Goal: Task Accomplishment & Management: Complete application form

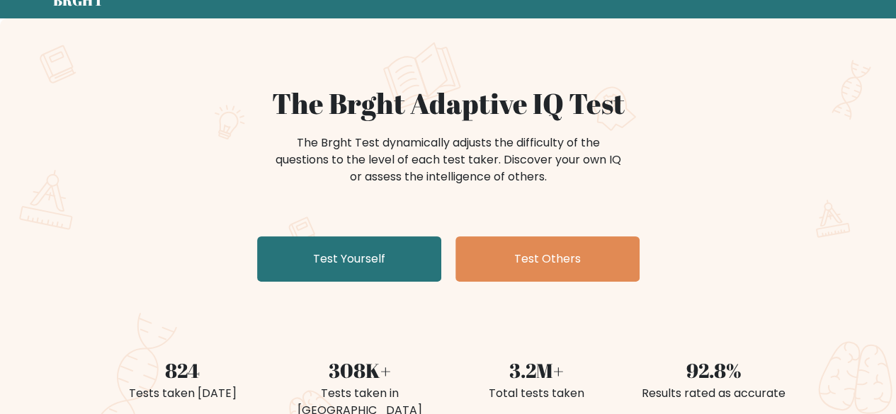
scroll to position [68, 0]
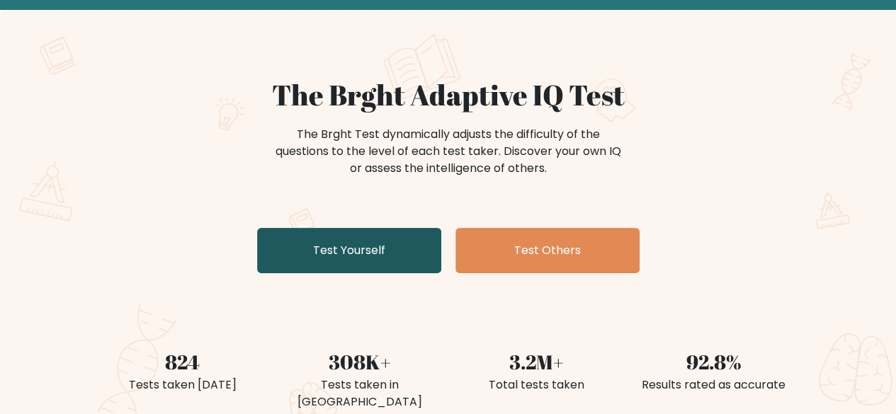
click at [396, 246] on link "Test Yourself" at bounding box center [349, 250] width 184 height 45
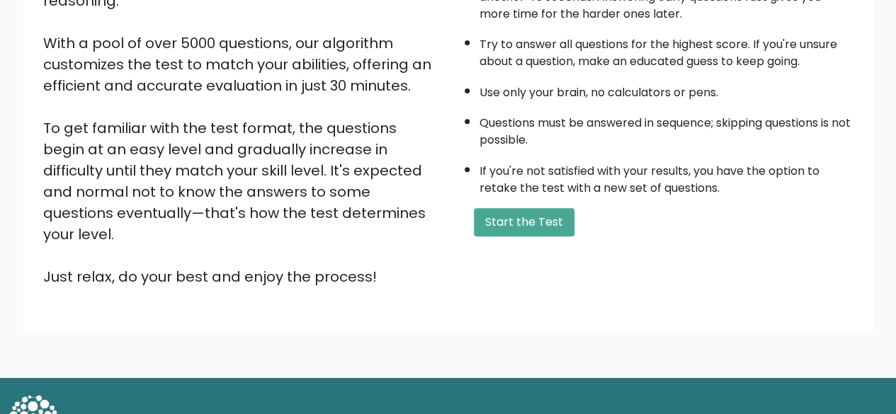
scroll to position [227, 0]
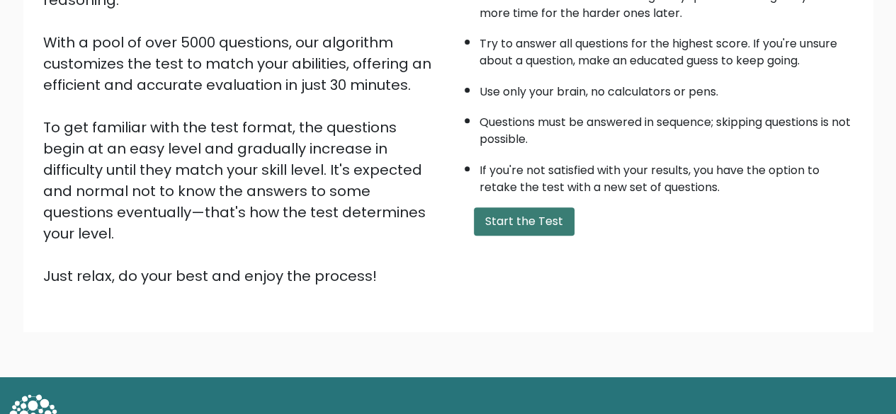
click at [518, 210] on button "Start the Test" at bounding box center [524, 221] width 101 height 28
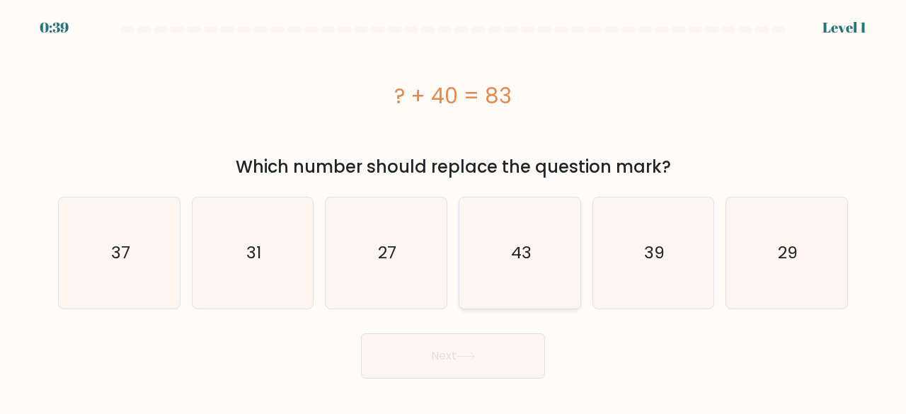
click at [519, 248] on text "43" at bounding box center [521, 252] width 21 height 23
click at [454, 211] on input "d. 43" at bounding box center [453, 209] width 1 height 4
radio input "true"
click at [440, 363] on button "Next" at bounding box center [453, 356] width 184 height 45
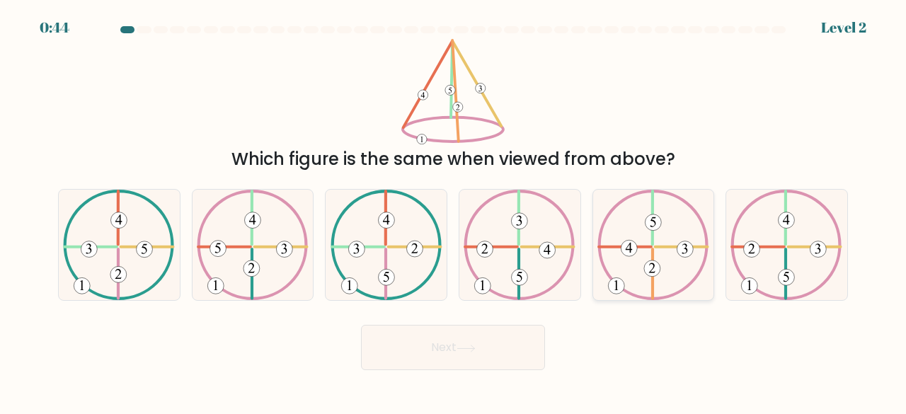
click at [656, 256] on icon at bounding box center [654, 245] width 112 height 111
click at [454, 211] on input "e." at bounding box center [453, 209] width 1 height 4
radio input "true"
click at [435, 353] on button "Next" at bounding box center [453, 347] width 184 height 45
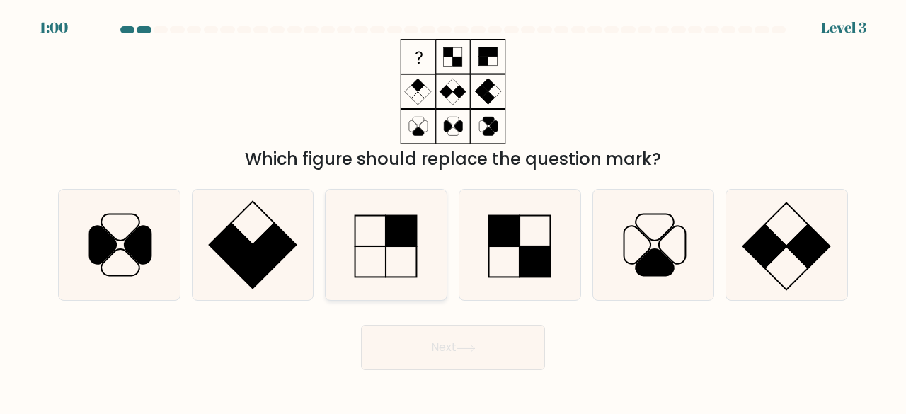
click at [392, 240] on rect at bounding box center [402, 230] width 31 height 31
click at [453, 211] on input "c." at bounding box center [453, 209] width 1 height 4
radio input "true"
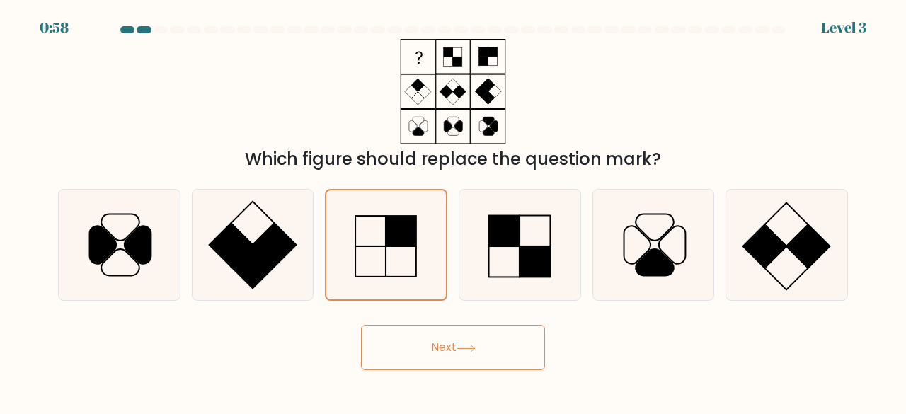
click at [465, 334] on button "Next" at bounding box center [453, 347] width 184 height 45
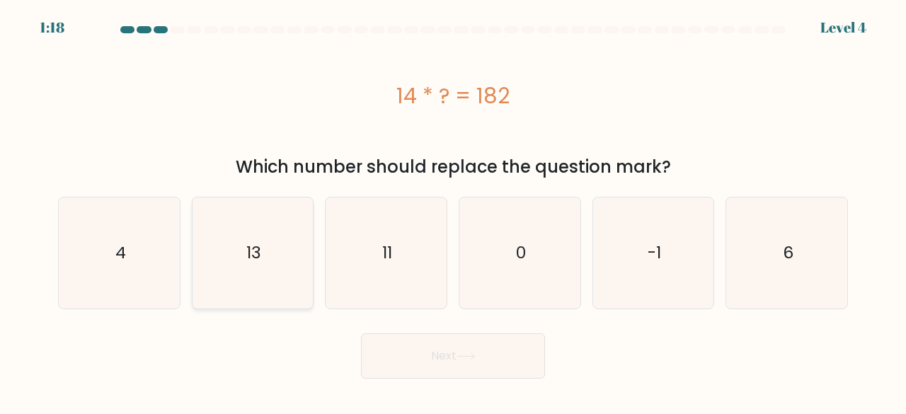
click at [261, 260] on icon "13" at bounding box center [253, 253] width 111 height 111
click at [453, 211] on input "b. 13" at bounding box center [453, 209] width 1 height 4
radio input "true"
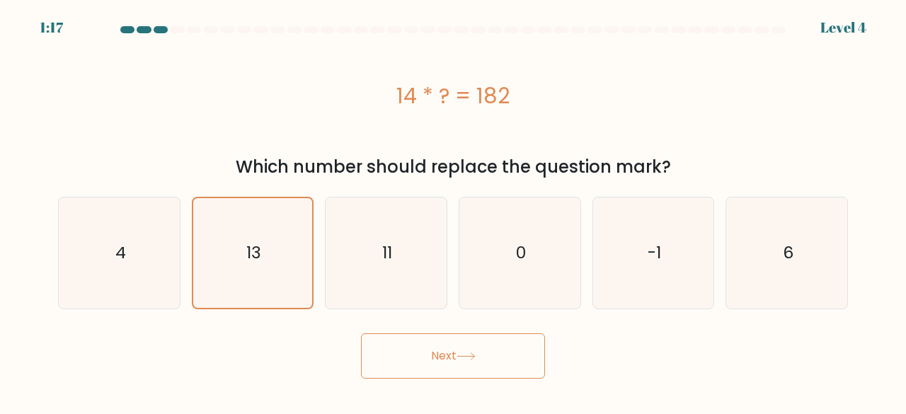
click at [470, 363] on button "Next" at bounding box center [453, 356] width 184 height 45
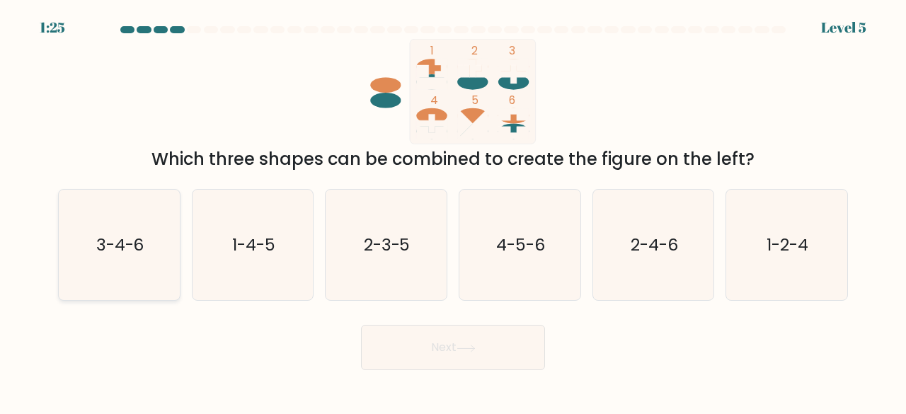
drag, startPoint x: 470, startPoint y: 363, endPoint x: 95, endPoint y: 284, distance: 383.6
click at [95, 284] on form at bounding box center [453, 198] width 906 height 344
click at [95, 284] on icon "3-4-6" at bounding box center [119, 245] width 111 height 111
click at [453, 211] on input "a. 3-4-6" at bounding box center [453, 209] width 1 height 4
radio input "true"
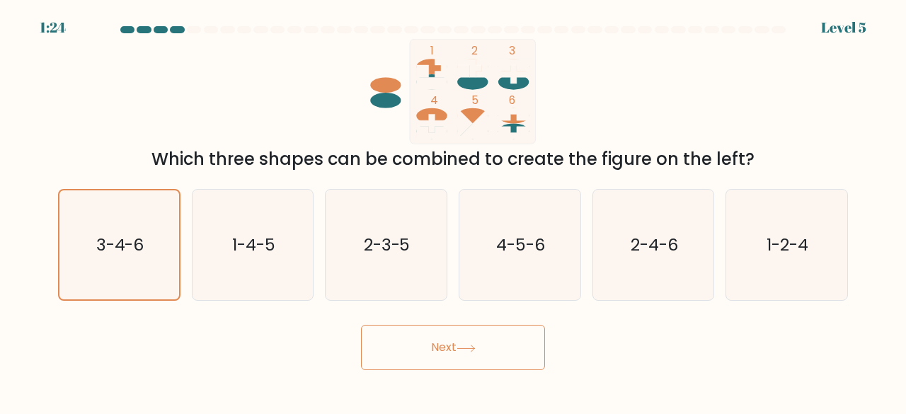
click at [457, 355] on button "Next" at bounding box center [453, 347] width 184 height 45
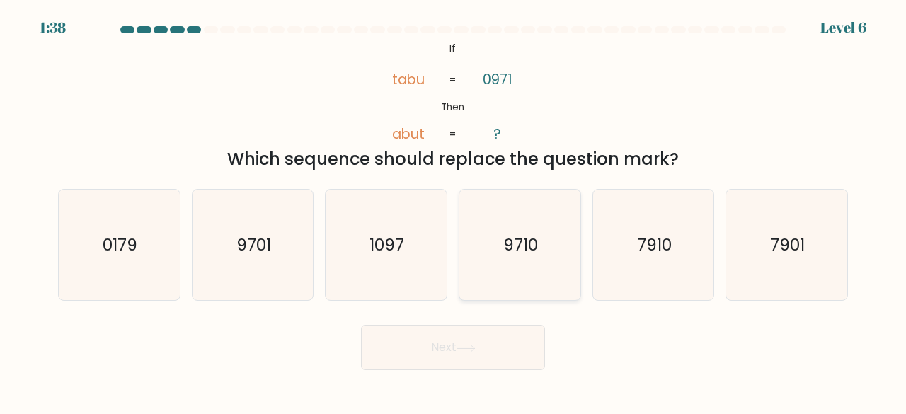
click at [525, 254] on text "9710" at bounding box center [521, 244] width 35 height 23
click at [454, 211] on input "d. 9710" at bounding box center [453, 209] width 1 height 4
radio input "true"
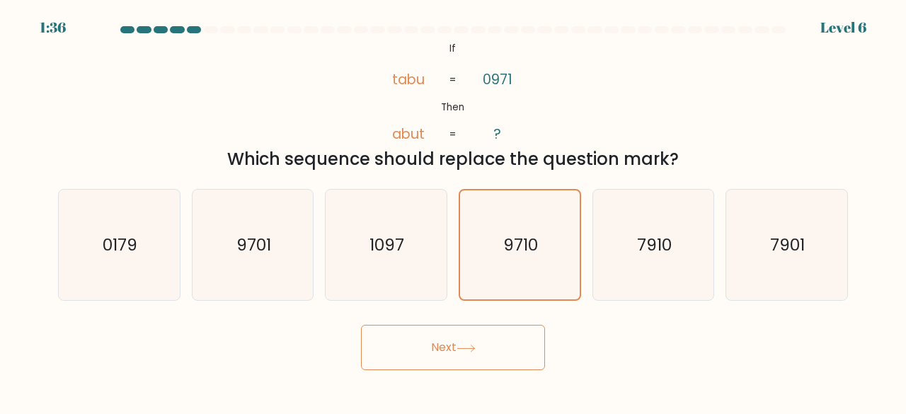
click at [406, 342] on button "Next" at bounding box center [453, 347] width 184 height 45
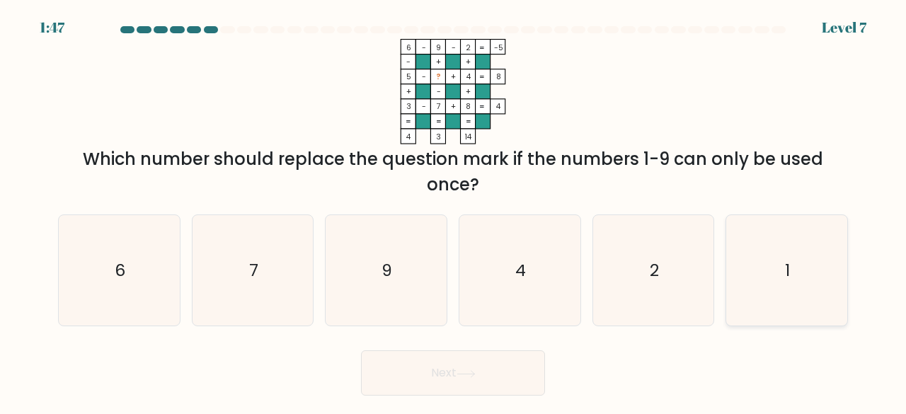
click at [792, 260] on icon "1" at bounding box center [787, 270] width 111 height 111
click at [454, 211] on input "f. 1" at bounding box center [453, 209] width 1 height 4
radio input "true"
click at [425, 381] on button "Next" at bounding box center [453, 373] width 184 height 45
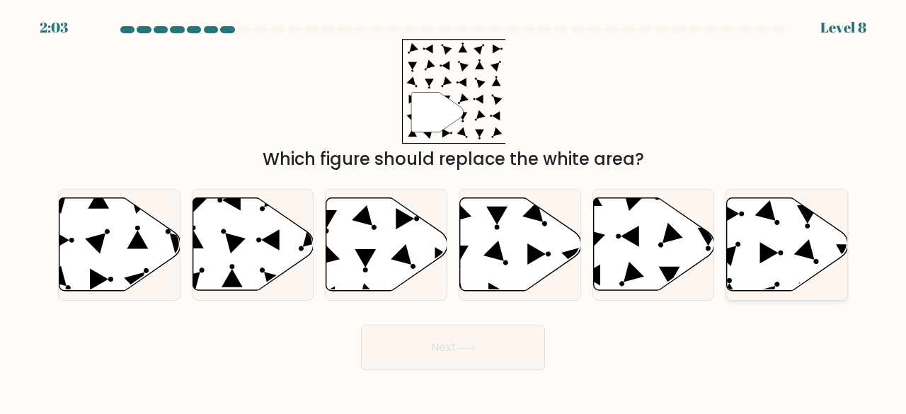
click at [801, 226] on icon at bounding box center [787, 244] width 121 height 93
click at [454, 211] on input "f." at bounding box center [453, 209] width 1 height 4
radio input "true"
click at [445, 348] on button "Next" at bounding box center [453, 347] width 184 height 45
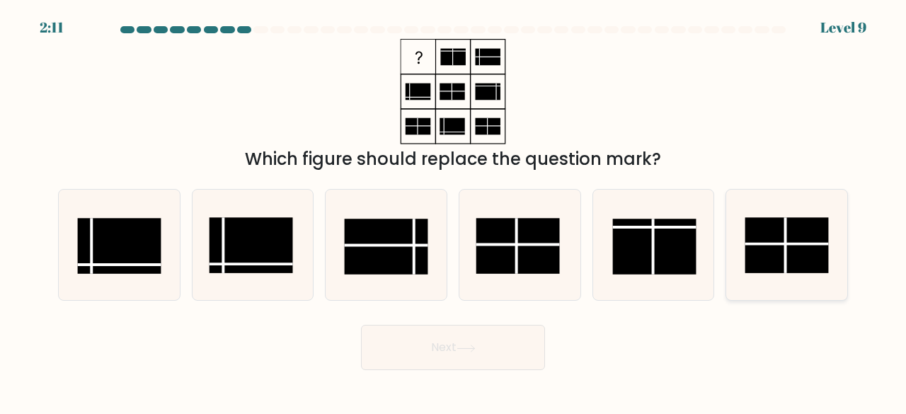
click at [806, 252] on rect at bounding box center [788, 245] width 84 height 56
click at [454, 211] on input "f." at bounding box center [453, 209] width 1 height 4
radio input "true"
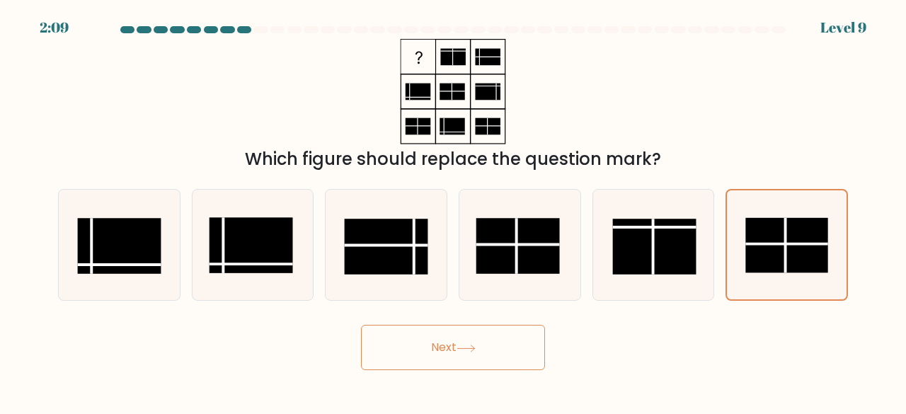
click at [481, 342] on button "Next" at bounding box center [453, 347] width 184 height 45
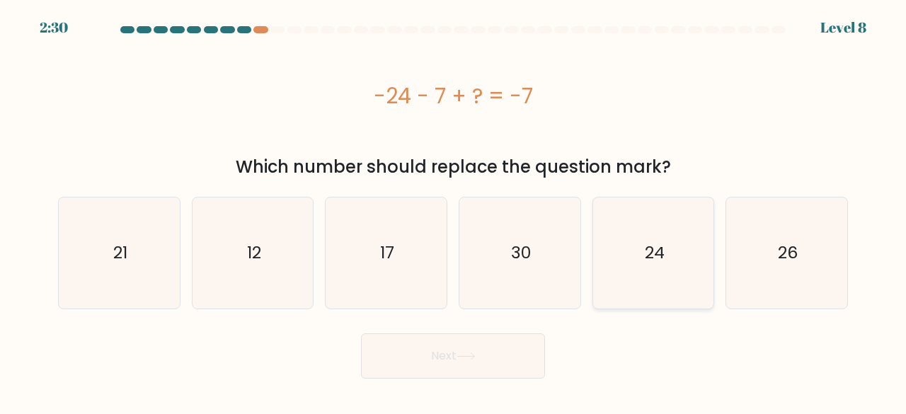
click at [643, 251] on icon "24" at bounding box center [653, 253] width 111 height 111
click at [454, 211] on input "e. 24" at bounding box center [453, 209] width 1 height 4
radio input "true"
click at [433, 345] on button "Next" at bounding box center [453, 356] width 184 height 45
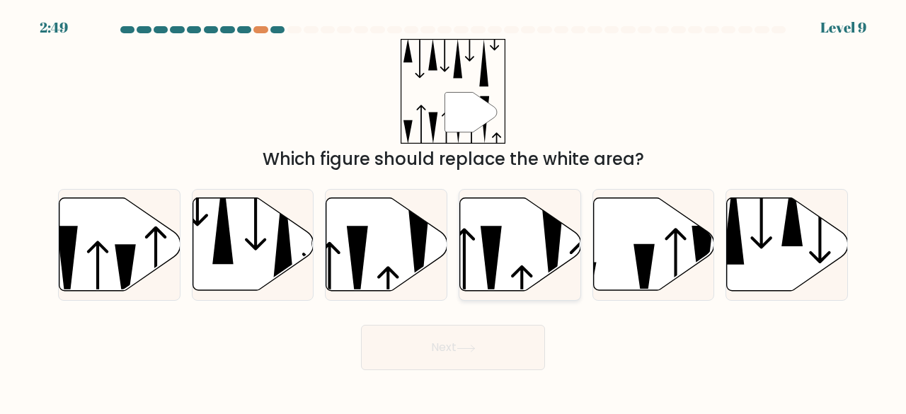
click at [532, 243] on icon at bounding box center [520, 244] width 121 height 93
click at [454, 211] on input "d." at bounding box center [453, 209] width 1 height 4
radio input "true"
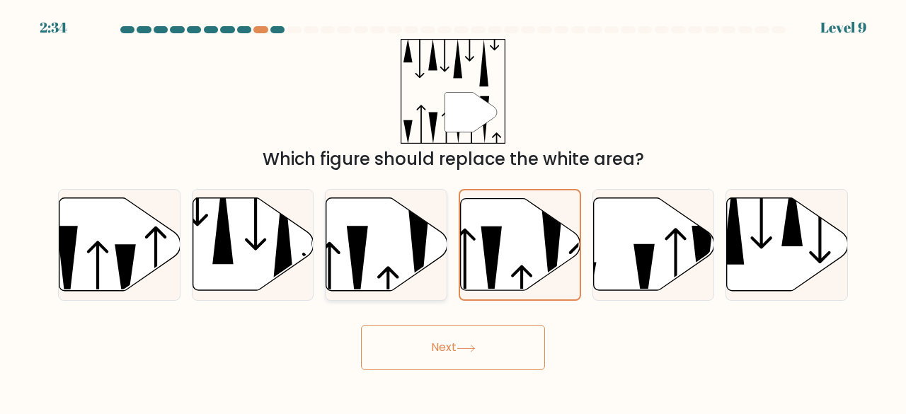
click at [354, 229] on icon at bounding box center [357, 272] width 21 height 91
click at [453, 211] on input "c." at bounding box center [453, 209] width 1 height 4
radio input "true"
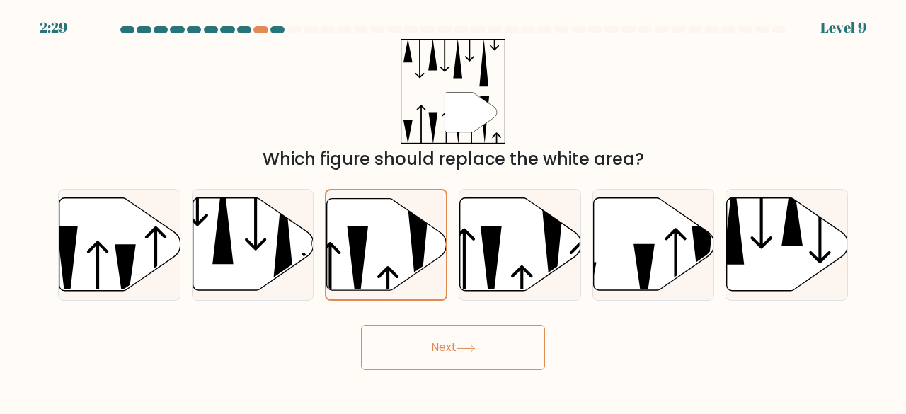
click at [423, 341] on button "Next" at bounding box center [453, 347] width 184 height 45
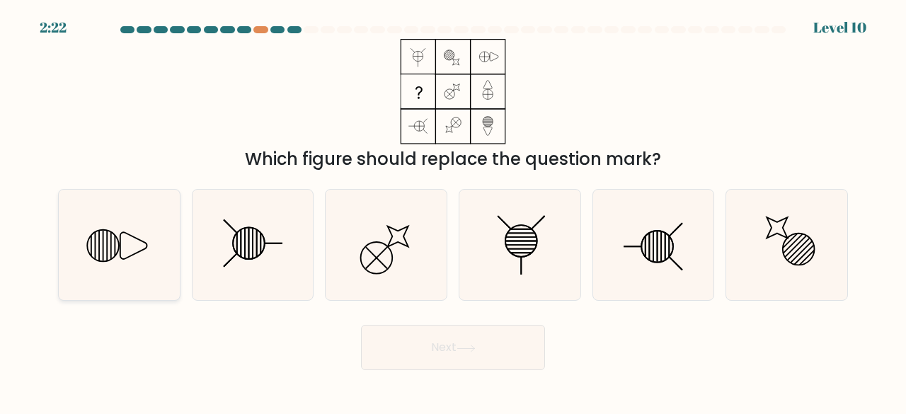
click at [159, 256] on icon at bounding box center [119, 245] width 111 height 111
click at [453, 211] on input "a." at bounding box center [453, 209] width 1 height 4
radio input "true"
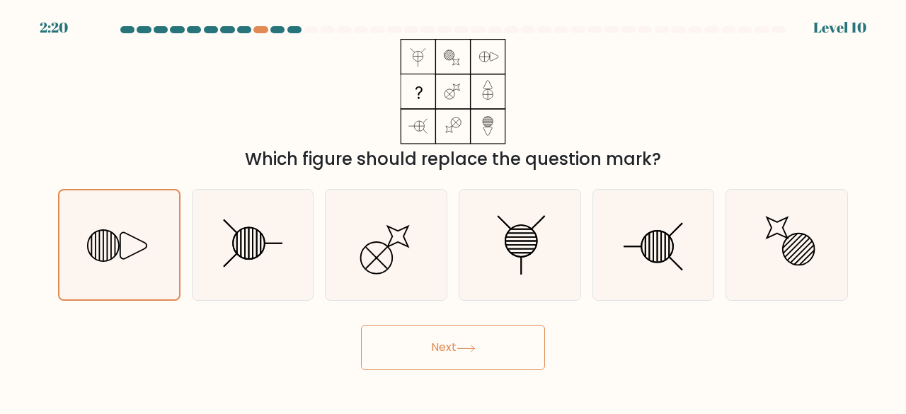
click at [499, 348] on button "Next" at bounding box center [453, 347] width 184 height 45
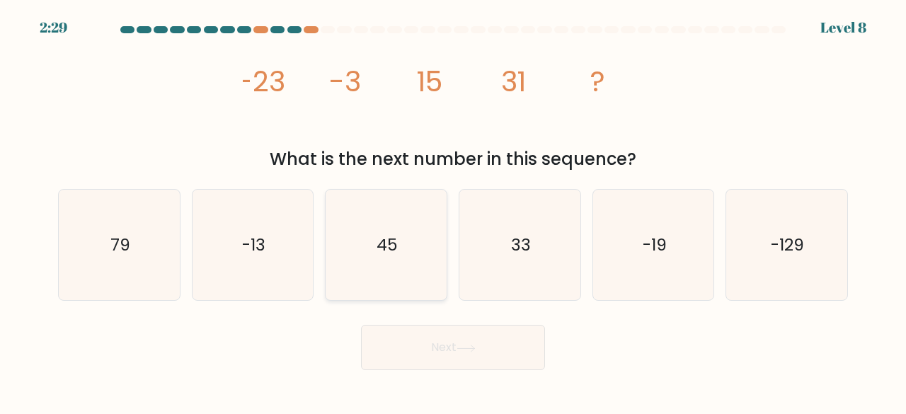
click at [372, 236] on icon "45" at bounding box center [386, 245] width 111 height 111
click at [453, 211] on input "c. 45" at bounding box center [453, 209] width 1 height 4
radio input "true"
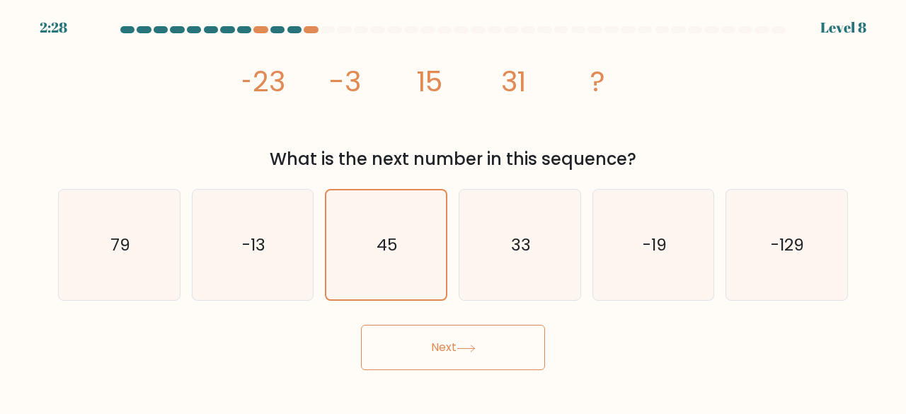
click at [466, 353] on button "Next" at bounding box center [453, 347] width 184 height 45
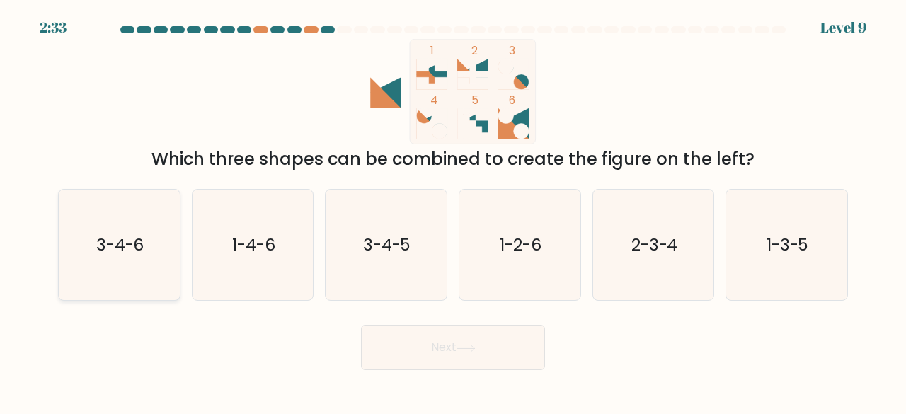
click at [131, 255] on text "3-4-6" at bounding box center [120, 244] width 48 height 23
click at [453, 211] on input "a. 3-4-6" at bounding box center [453, 209] width 1 height 4
radio input "true"
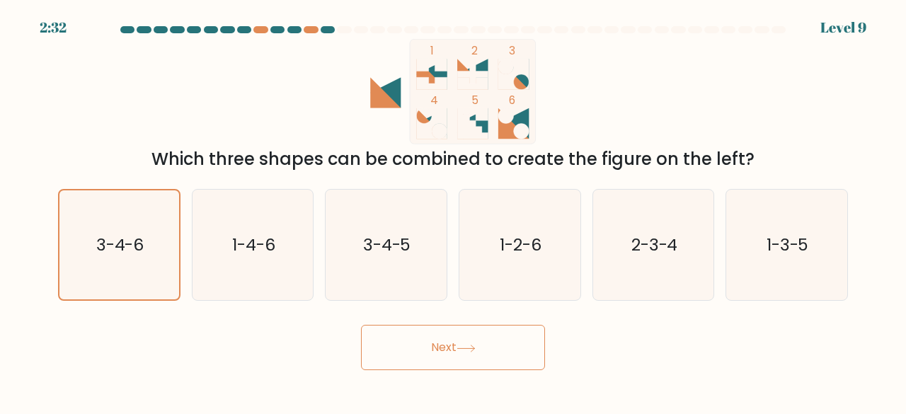
click at [457, 345] on button "Next" at bounding box center [453, 347] width 184 height 45
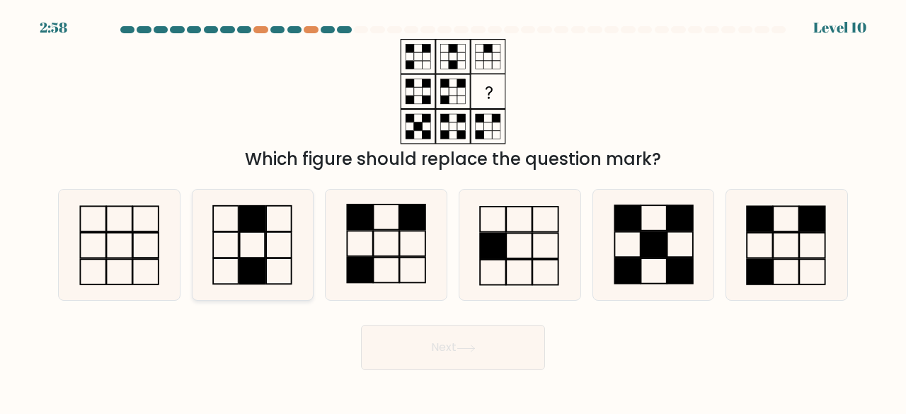
click at [255, 257] on rect at bounding box center [252, 244] width 25 height 25
click at [453, 211] on input "b." at bounding box center [453, 209] width 1 height 4
radio input "true"
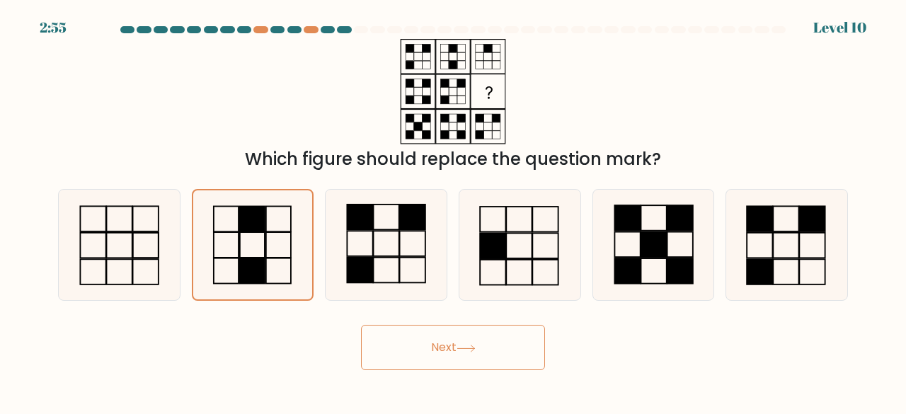
click at [419, 339] on button "Next" at bounding box center [453, 347] width 184 height 45
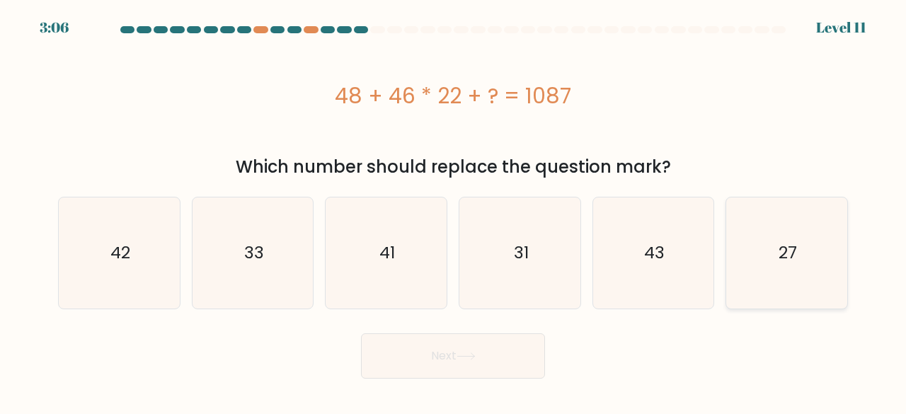
click at [807, 258] on icon "27" at bounding box center [787, 253] width 111 height 111
click at [454, 211] on input "f. 27" at bounding box center [453, 209] width 1 height 4
radio input "true"
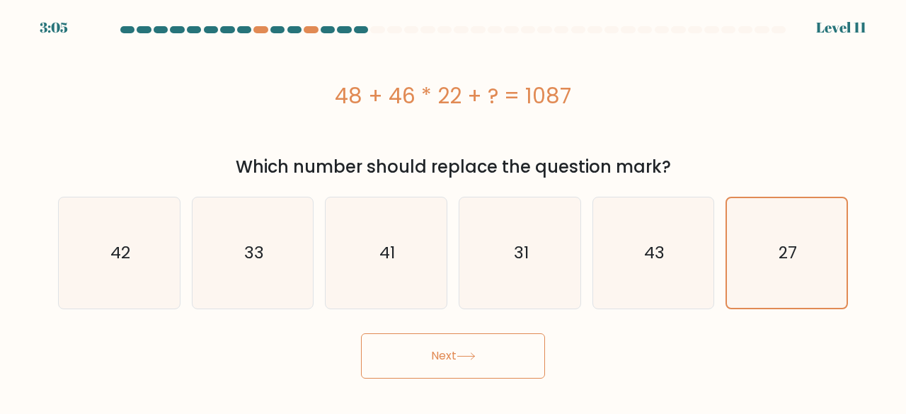
click at [440, 342] on button "Next" at bounding box center [453, 356] width 184 height 45
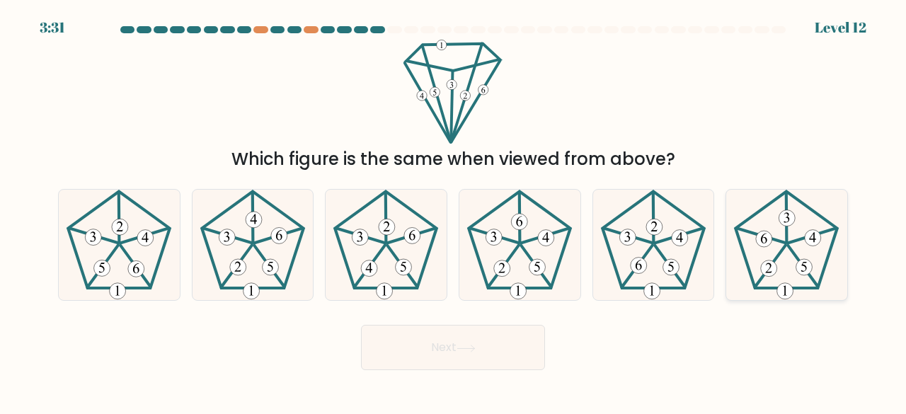
click at [789, 241] on 348 at bounding box center [813, 236] width 48 height 15
click at [454, 211] on input "f." at bounding box center [453, 209] width 1 height 4
radio input "true"
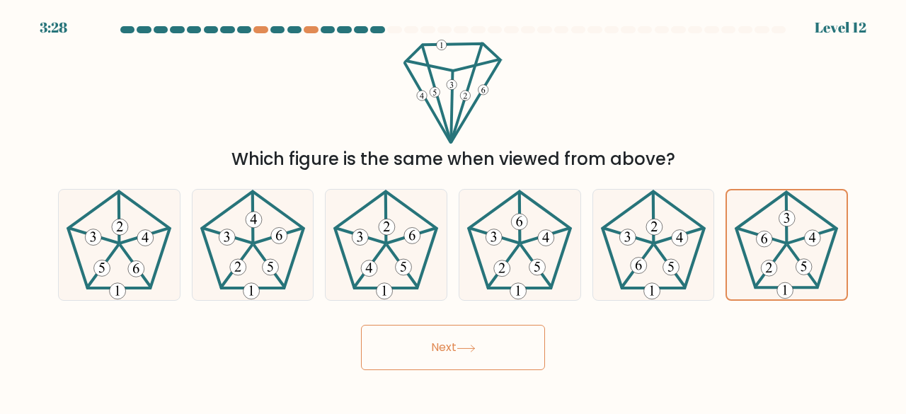
click at [457, 347] on button "Next" at bounding box center [453, 347] width 184 height 45
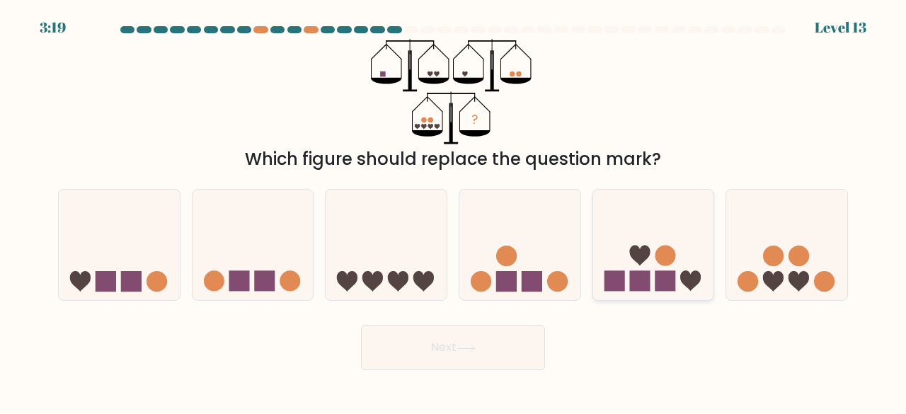
click at [653, 286] on icon at bounding box center [653, 245] width 121 height 100
click at [454, 211] on input "e." at bounding box center [453, 209] width 1 height 4
radio input "true"
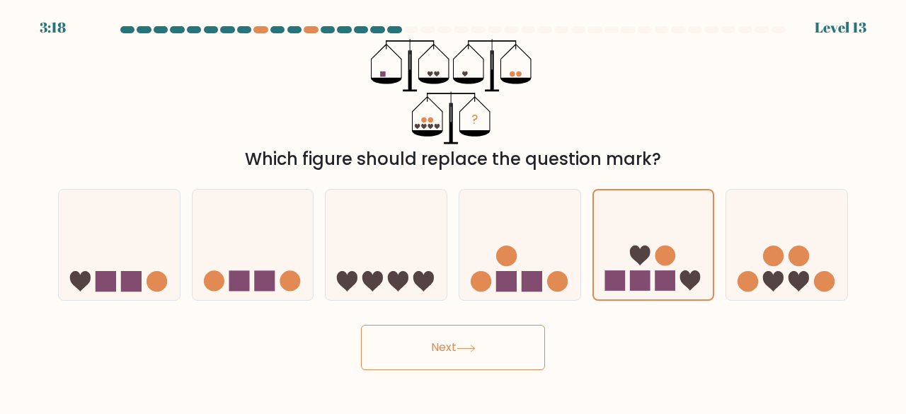
click at [472, 332] on button "Next" at bounding box center [453, 347] width 184 height 45
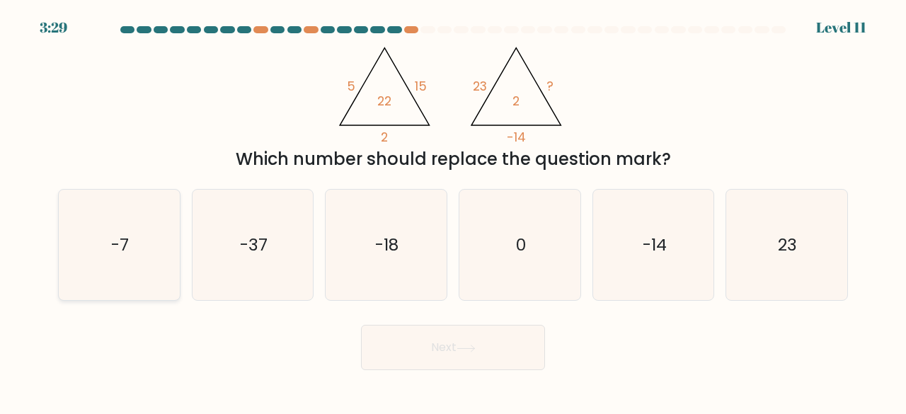
click at [91, 261] on icon "-7" at bounding box center [119, 245] width 111 height 111
click at [453, 211] on input "a. -7" at bounding box center [453, 209] width 1 height 4
radio input "true"
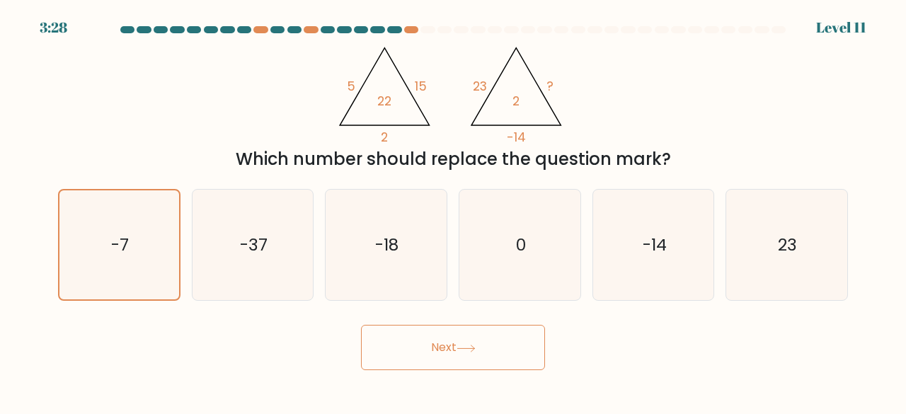
click at [415, 360] on button "Next" at bounding box center [453, 347] width 184 height 45
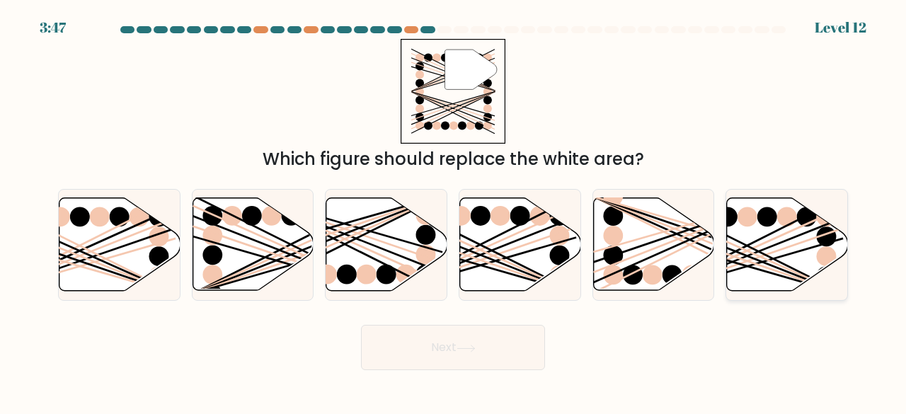
click at [785, 244] on icon at bounding box center [787, 244] width 121 height 93
click at [454, 211] on input "f." at bounding box center [453, 209] width 1 height 4
radio input "true"
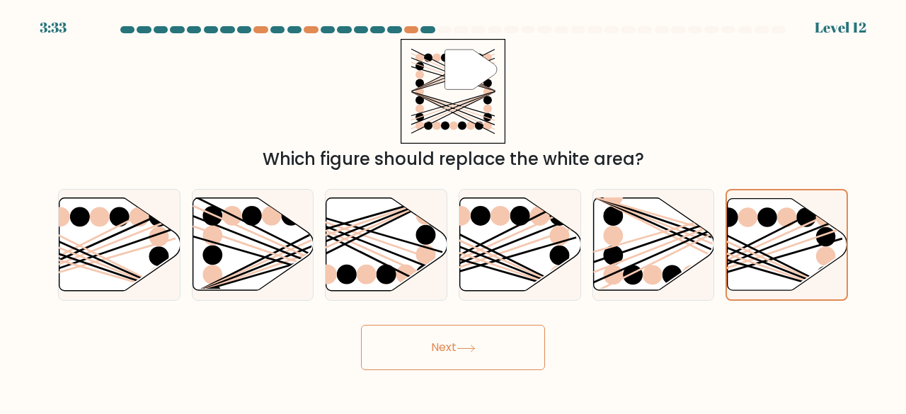
click at [425, 348] on button "Next" at bounding box center [453, 347] width 184 height 45
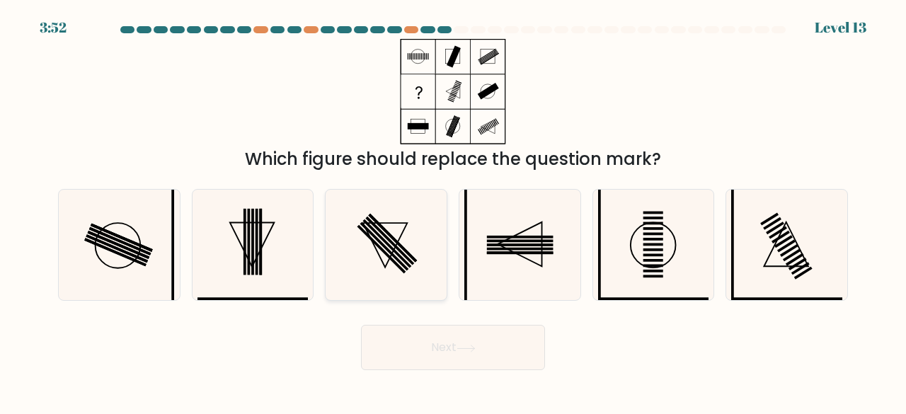
click at [382, 265] on icon at bounding box center [386, 245] width 111 height 111
click at [453, 211] on input "c." at bounding box center [453, 209] width 1 height 4
radio input "true"
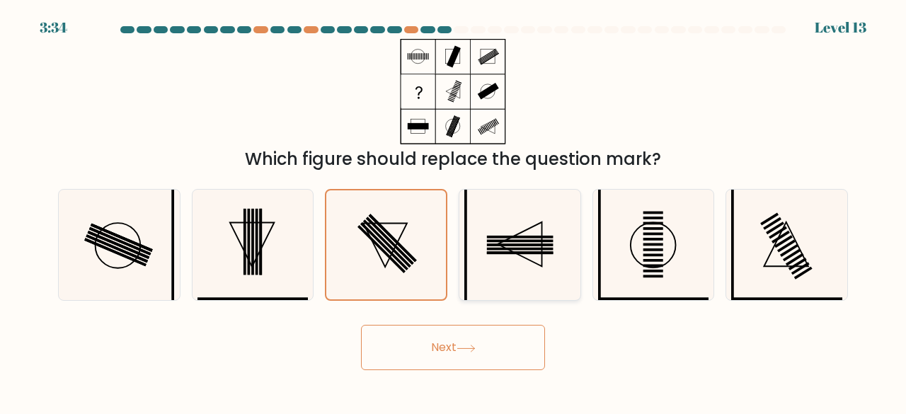
click at [516, 244] on rect at bounding box center [520, 245] width 67 height 3
click at [454, 211] on input "d." at bounding box center [453, 209] width 1 height 4
radio input "true"
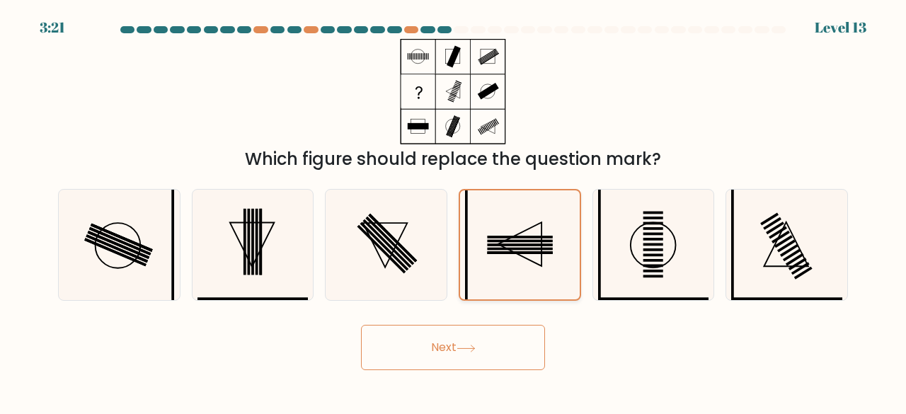
click at [494, 254] on rect at bounding box center [521, 252] width 66 height 3
click at [454, 211] on input "d." at bounding box center [453, 209] width 1 height 4
click at [790, 258] on icon at bounding box center [787, 245] width 111 height 111
click at [454, 211] on input "f." at bounding box center [453, 209] width 1 height 4
radio input "true"
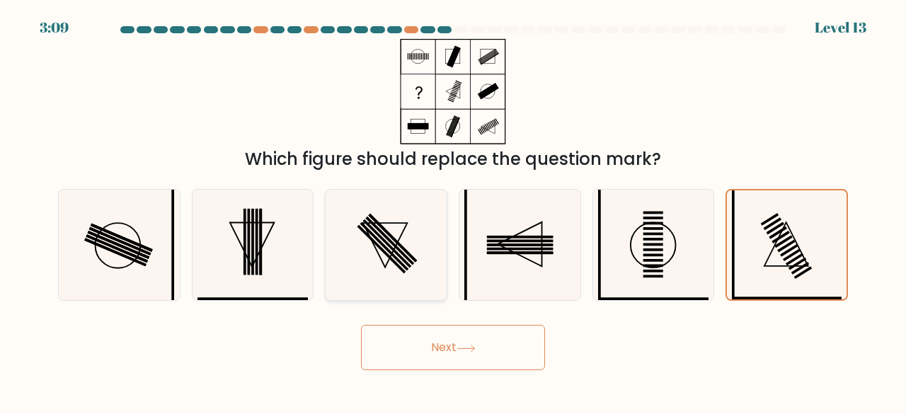
click at [380, 244] on icon at bounding box center [386, 245] width 111 height 111
click at [453, 211] on input "c." at bounding box center [453, 209] width 1 height 4
radio input "true"
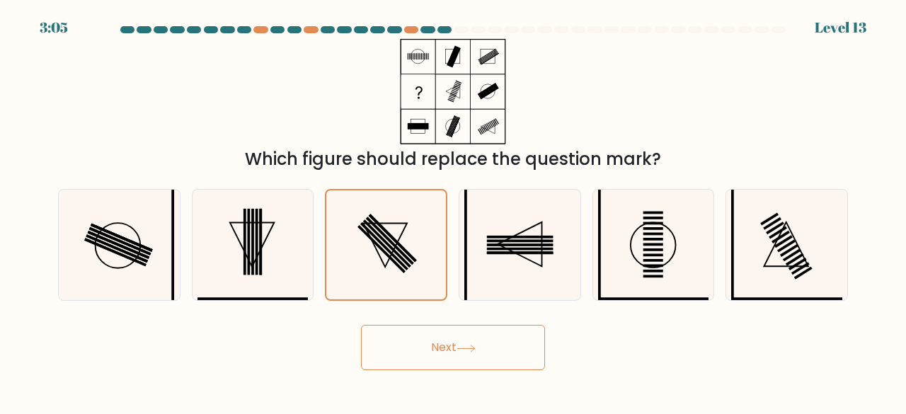
click at [450, 359] on button "Next" at bounding box center [453, 347] width 184 height 45
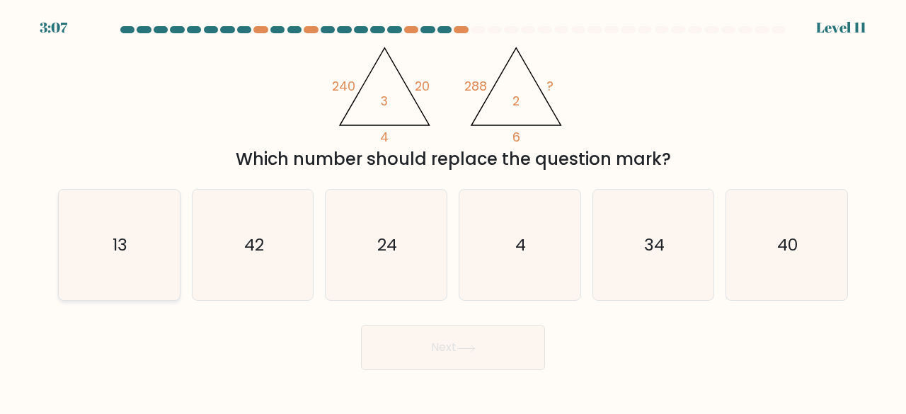
click at [125, 232] on icon "13" at bounding box center [119, 245] width 111 height 111
click at [453, 211] on input "a. 13" at bounding box center [453, 209] width 1 height 4
radio input "true"
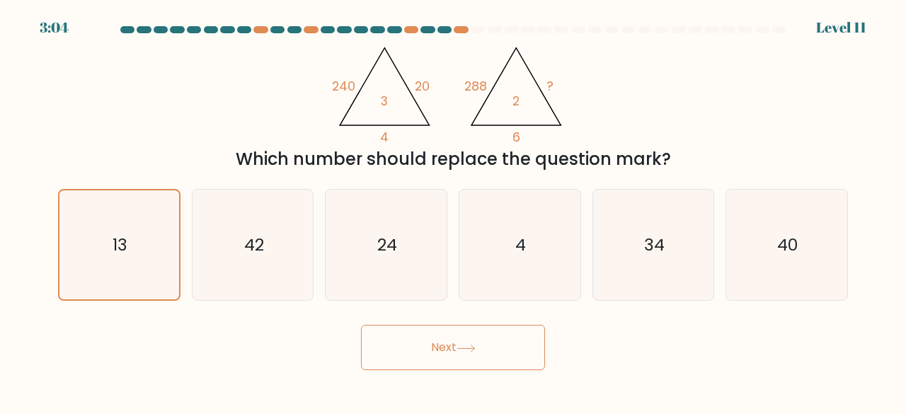
click at [438, 330] on button "Next" at bounding box center [453, 347] width 184 height 45
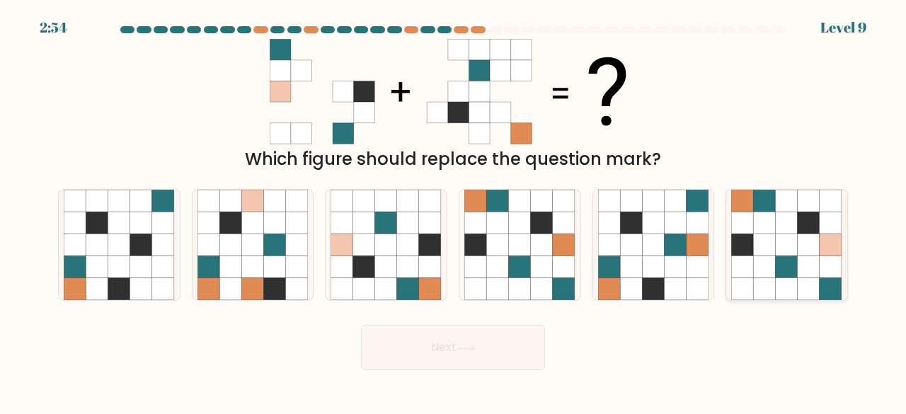
click at [821, 239] on icon at bounding box center [831, 245] width 22 height 22
click at [454, 211] on input "f." at bounding box center [453, 209] width 1 height 4
radio input "true"
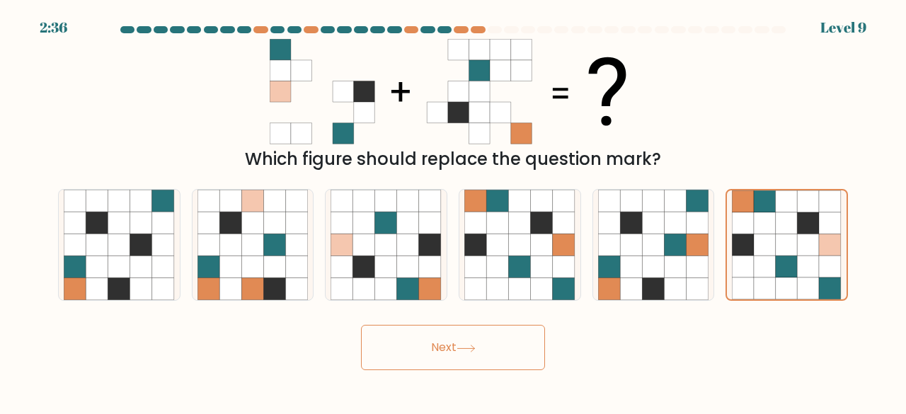
click at [483, 347] on button "Next" at bounding box center [453, 347] width 184 height 45
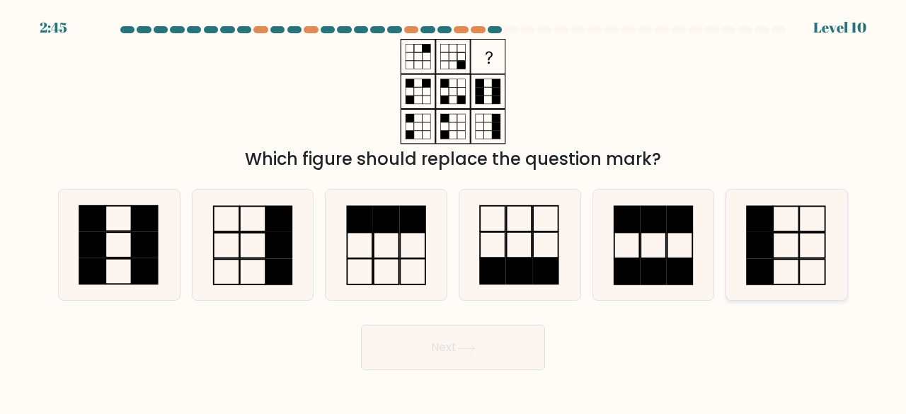
click at [785, 247] on icon at bounding box center [787, 245] width 111 height 111
click at [454, 211] on input "f." at bounding box center [453, 209] width 1 height 4
radio input "true"
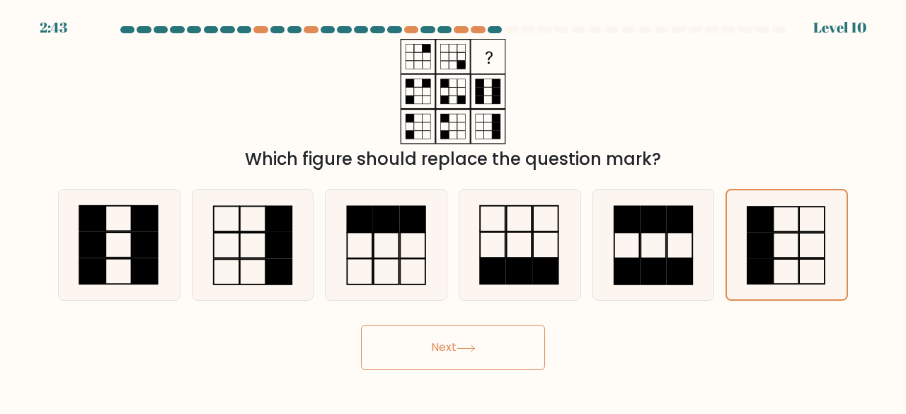
click at [449, 346] on button "Next" at bounding box center [453, 347] width 184 height 45
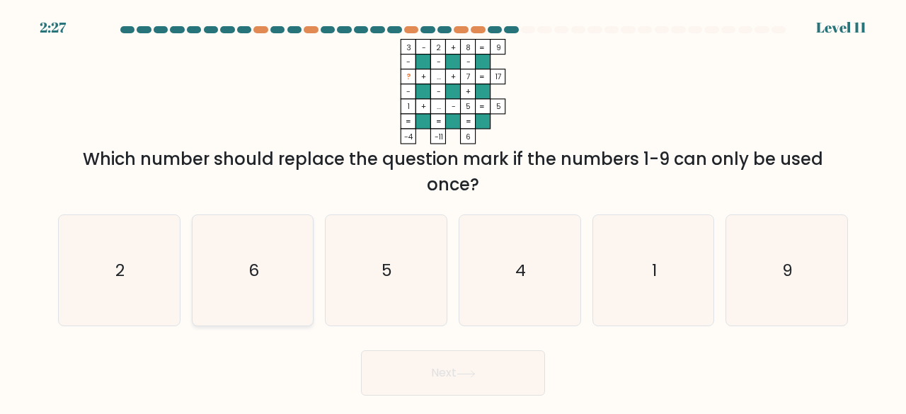
click at [271, 271] on icon "6" at bounding box center [253, 270] width 111 height 111
click at [453, 211] on input "b. 6" at bounding box center [453, 209] width 1 height 4
radio input "true"
click at [431, 365] on button "Next" at bounding box center [453, 373] width 184 height 45
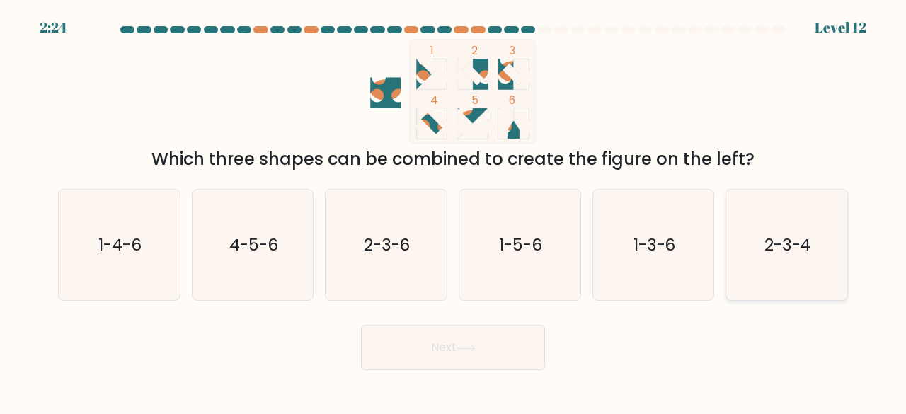
click at [840, 257] on icon "2-3-4" at bounding box center [787, 245] width 111 height 111
click at [454, 211] on input "f. 2-3-4" at bounding box center [453, 209] width 1 height 4
radio input "true"
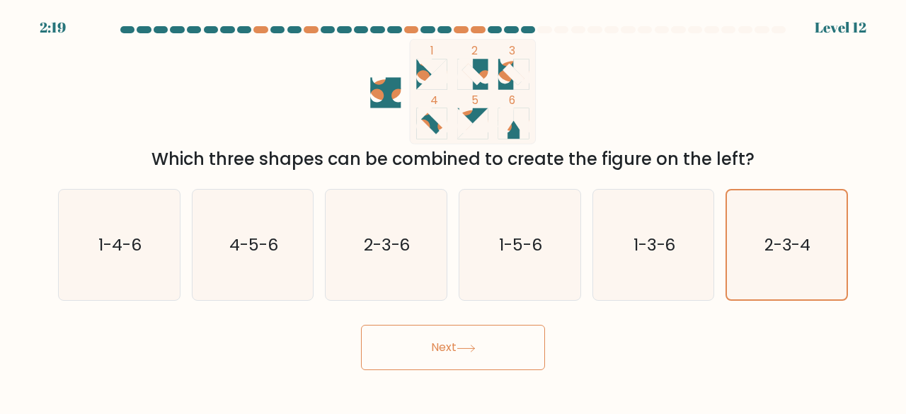
click at [449, 325] on button "Next" at bounding box center [453, 347] width 184 height 45
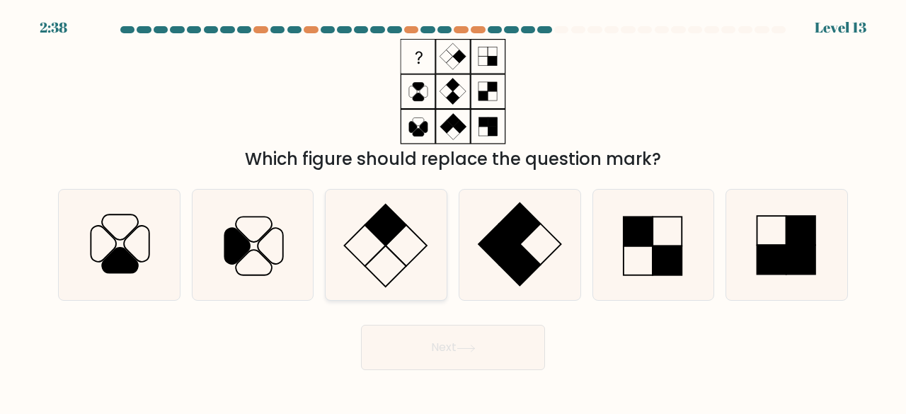
click at [389, 254] on icon at bounding box center [386, 245] width 111 height 111
click at [453, 211] on input "c." at bounding box center [453, 209] width 1 height 4
radio input "true"
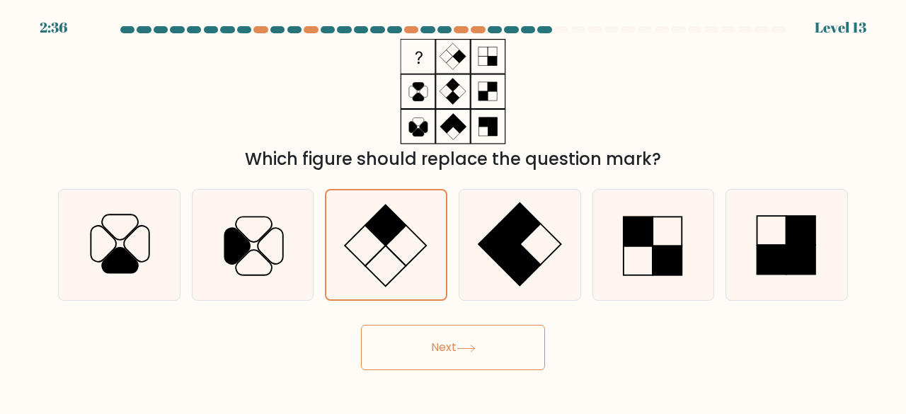
click at [457, 362] on button "Next" at bounding box center [453, 347] width 184 height 45
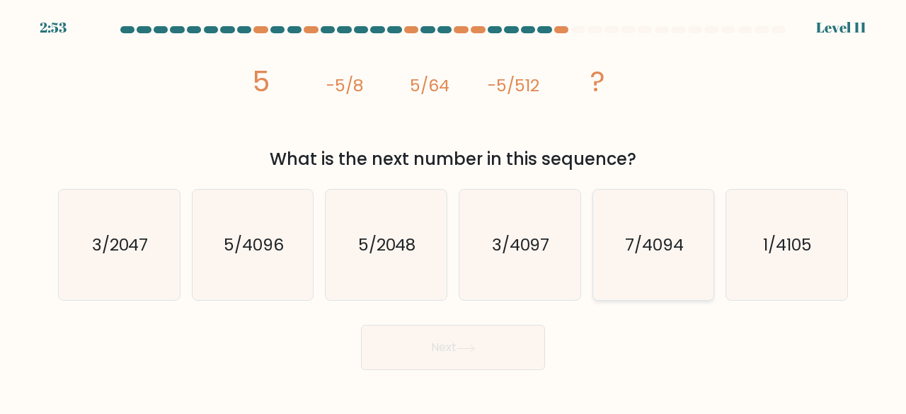
click at [633, 256] on text "7/4094" at bounding box center [654, 244] width 59 height 23
click at [454, 211] on input "e. 7/4094" at bounding box center [453, 209] width 1 height 4
radio input "true"
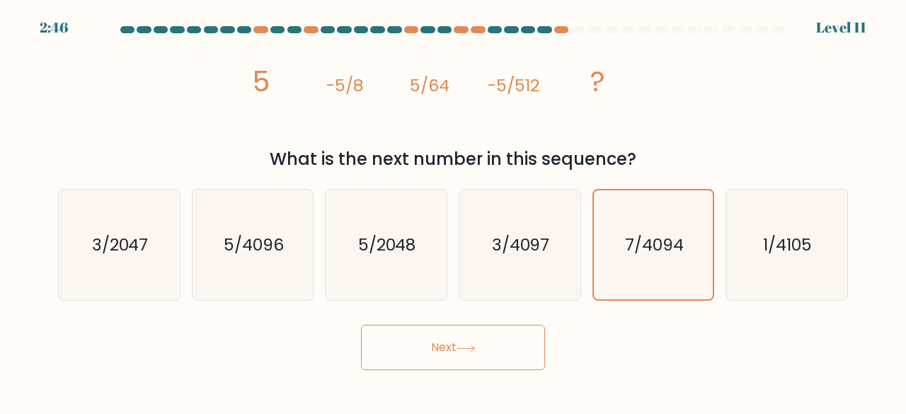
click at [487, 368] on button "Next" at bounding box center [453, 347] width 184 height 45
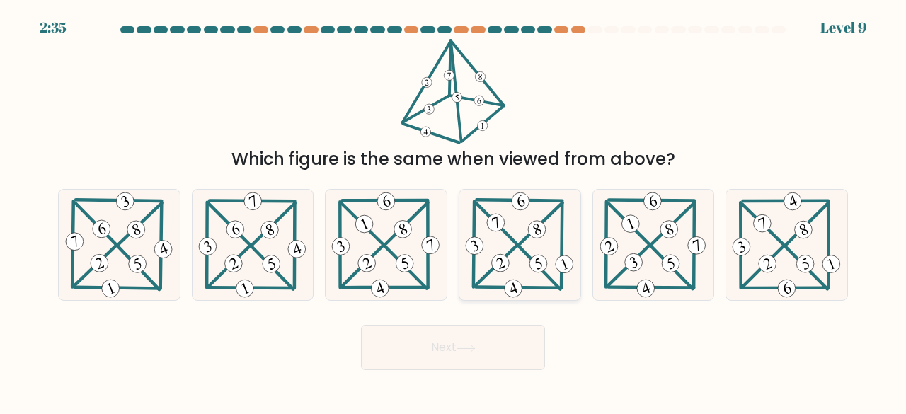
click at [518, 263] on icon at bounding box center [519, 245] width 113 height 111
click at [454, 211] on input "d." at bounding box center [453, 209] width 1 height 4
radio input "true"
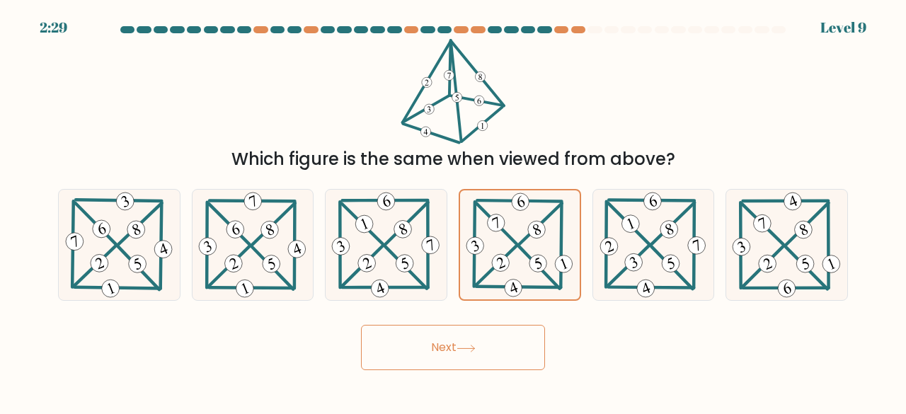
click at [446, 353] on button "Next" at bounding box center [453, 347] width 184 height 45
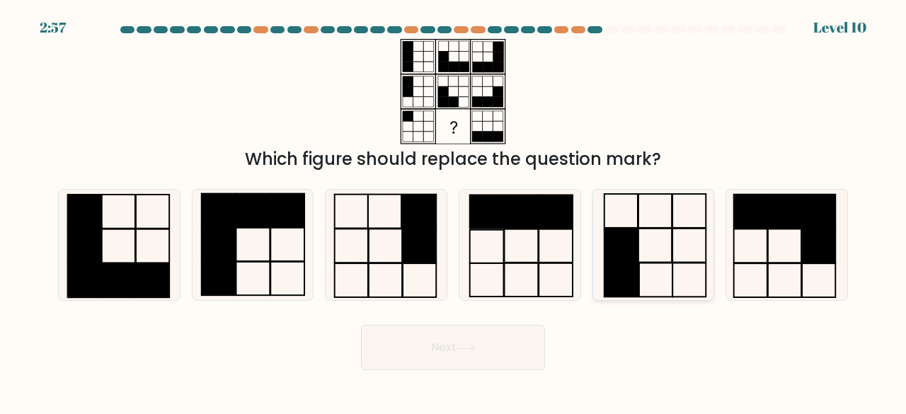
click at [663, 229] on icon at bounding box center [653, 245] width 111 height 111
click at [454, 211] on input "e." at bounding box center [453, 209] width 1 height 4
radio input "true"
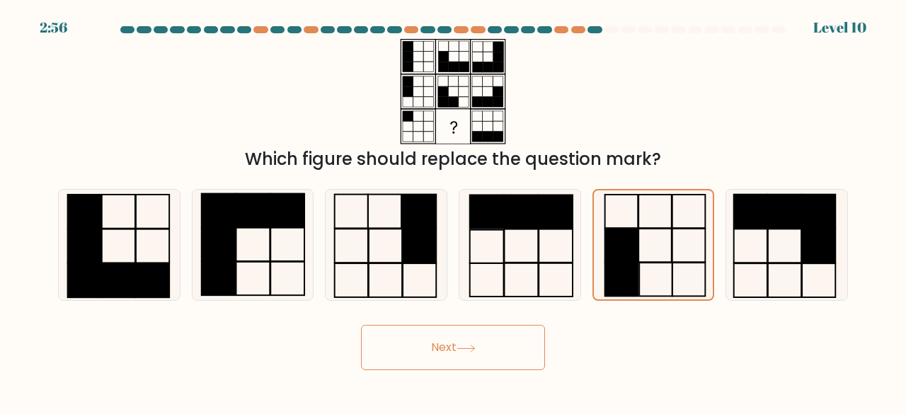
click at [408, 355] on button "Next" at bounding box center [453, 347] width 184 height 45
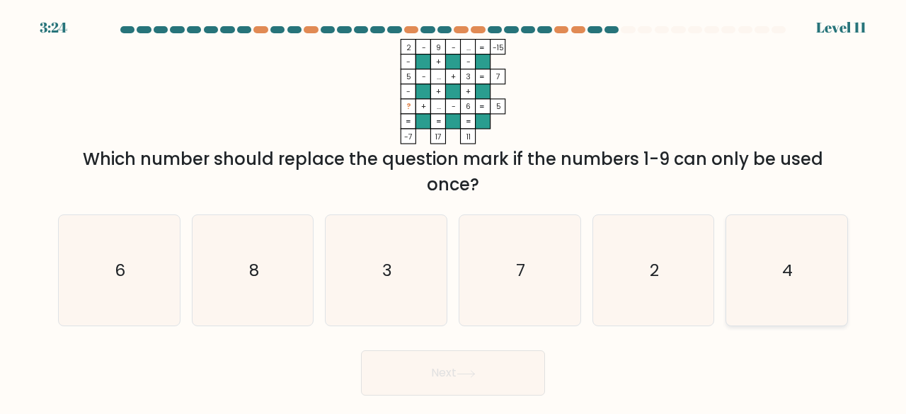
click at [775, 285] on icon "4" at bounding box center [787, 270] width 111 height 111
click at [454, 211] on input "f. 4" at bounding box center [453, 209] width 1 height 4
radio input "true"
click at [491, 377] on button "Next" at bounding box center [453, 373] width 184 height 45
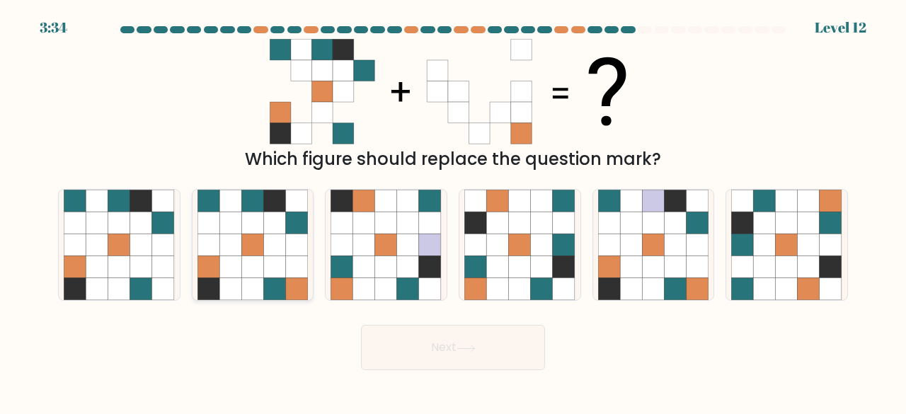
click at [267, 270] on icon at bounding box center [275, 267] width 22 height 22
click at [453, 211] on input "b." at bounding box center [453, 209] width 1 height 4
radio input "true"
click at [455, 341] on button "Next" at bounding box center [453, 347] width 184 height 45
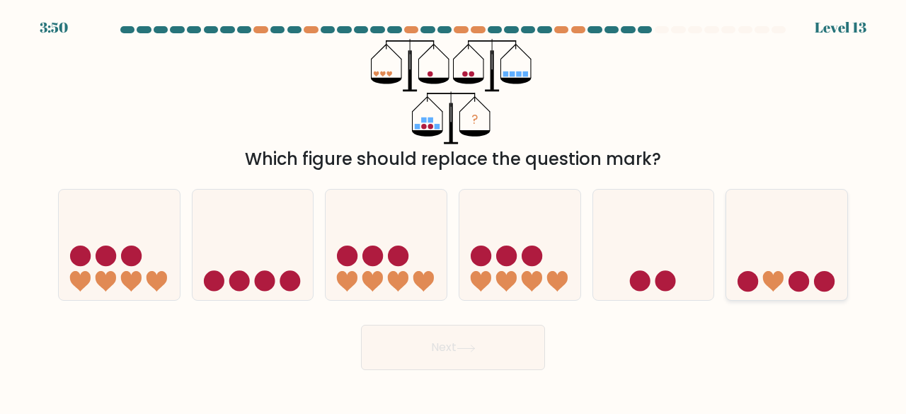
click at [783, 250] on icon at bounding box center [787, 245] width 121 height 100
click at [454, 211] on input "f." at bounding box center [453, 209] width 1 height 4
radio input "true"
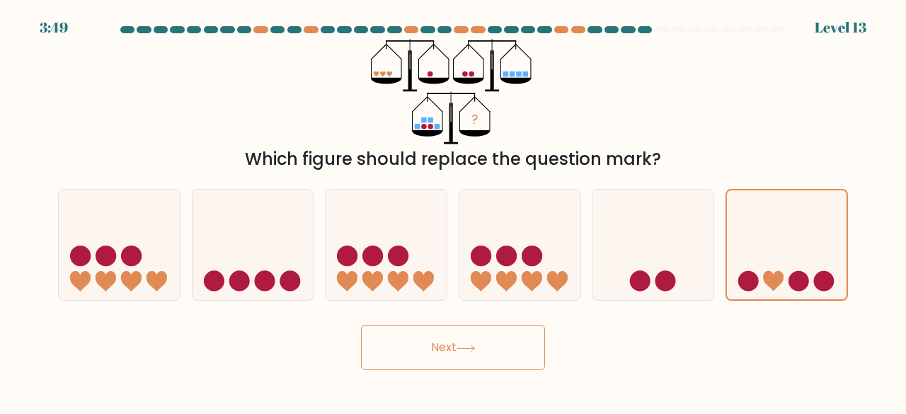
click at [459, 356] on button "Next" at bounding box center [453, 347] width 184 height 45
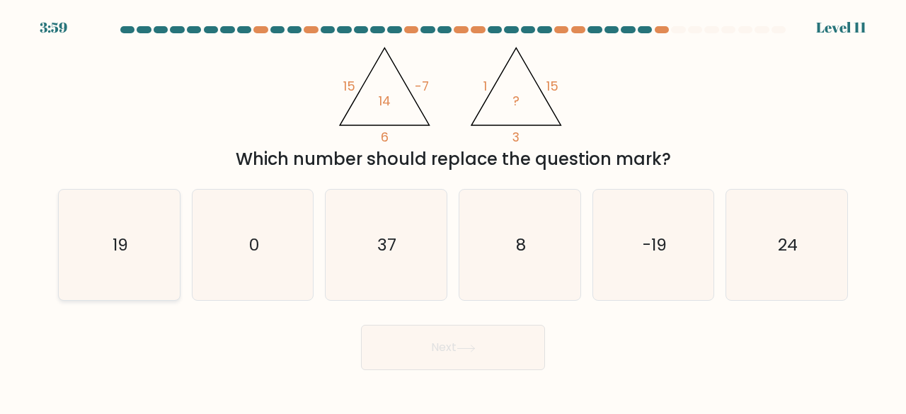
click at [171, 243] on icon "19" at bounding box center [119, 245] width 111 height 111
click at [453, 211] on input "a. 19" at bounding box center [453, 209] width 1 height 4
radio input "true"
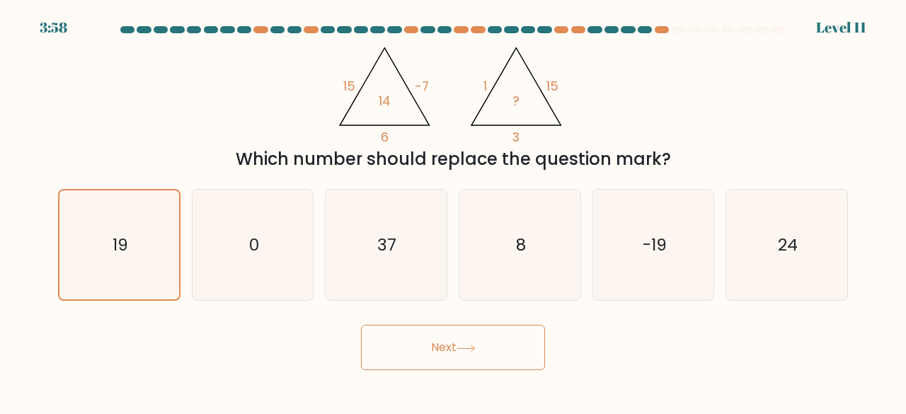
click at [457, 355] on button "Next" at bounding box center [453, 347] width 184 height 45
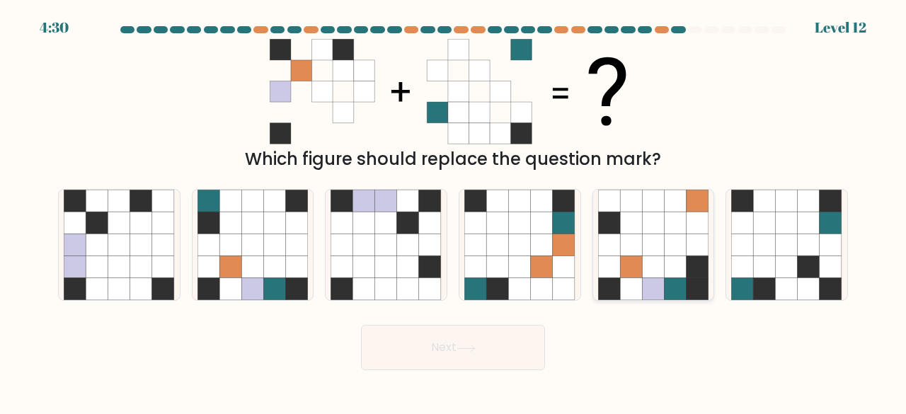
click at [667, 277] on icon at bounding box center [676, 267] width 22 height 22
click at [454, 211] on input "e." at bounding box center [453, 209] width 1 height 4
radio input "true"
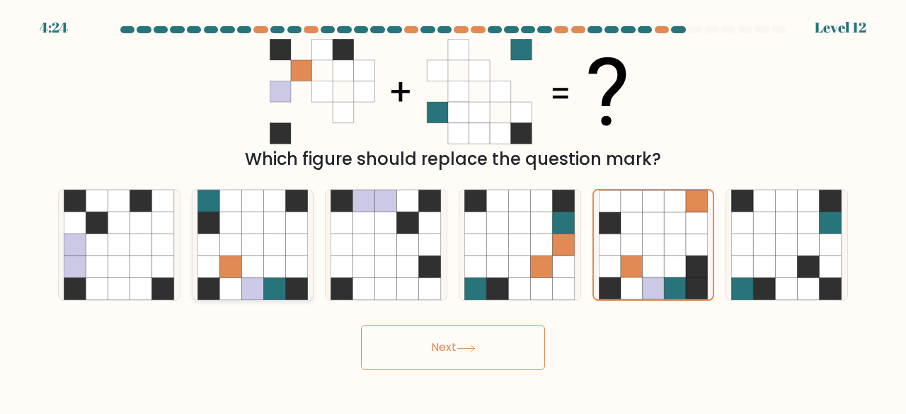
click at [268, 244] on icon at bounding box center [275, 245] width 22 height 22
click at [453, 211] on input "b." at bounding box center [453, 209] width 1 height 4
radio input "true"
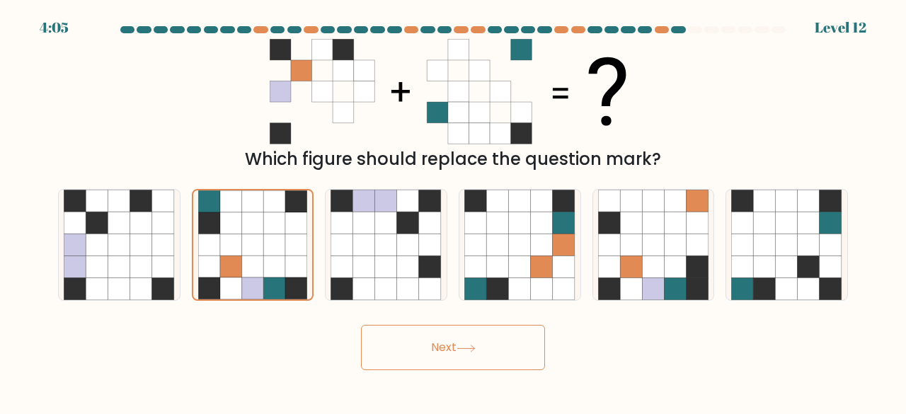
click at [435, 355] on button "Next" at bounding box center [453, 347] width 184 height 45
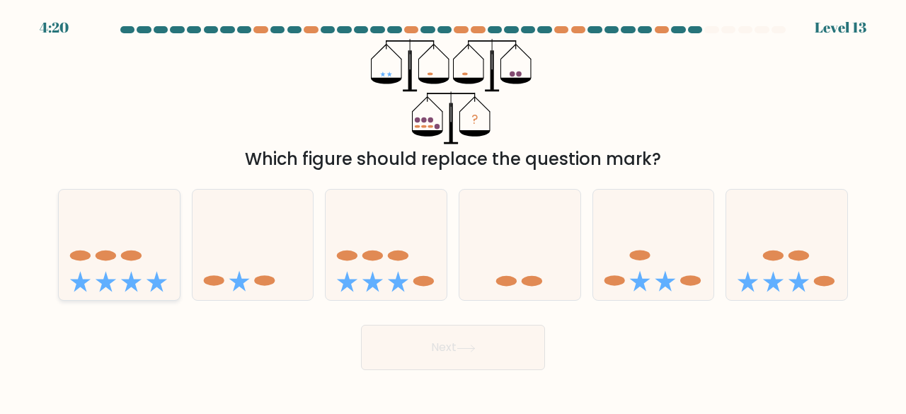
click at [147, 270] on icon at bounding box center [119, 245] width 121 height 100
click at [453, 211] on input "a." at bounding box center [453, 209] width 1 height 4
radio input "true"
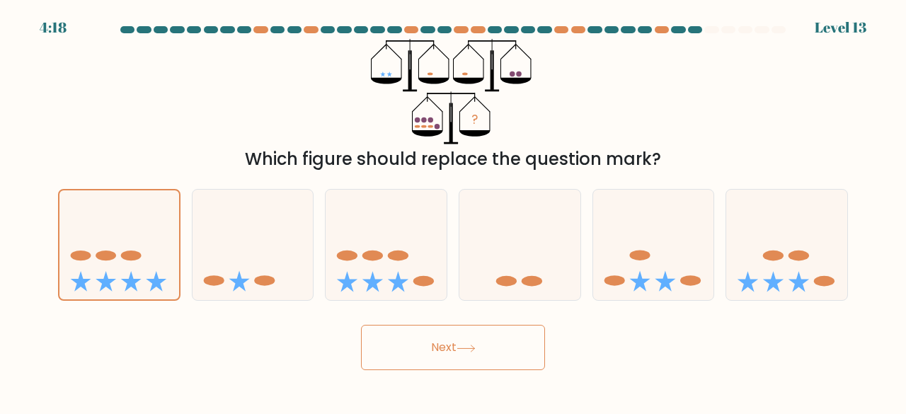
click at [457, 369] on button "Next" at bounding box center [453, 347] width 184 height 45
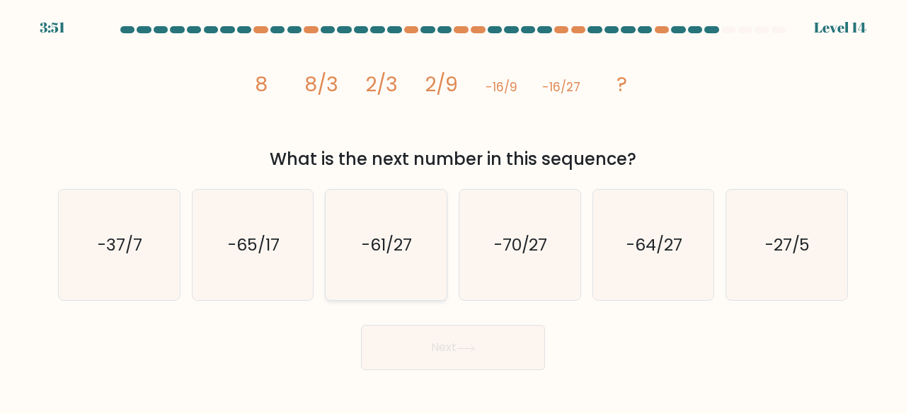
click at [388, 243] on text "-61/27" at bounding box center [388, 244] width 50 height 23
click at [453, 211] on input "c. -61/27" at bounding box center [453, 209] width 1 height 4
radio input "true"
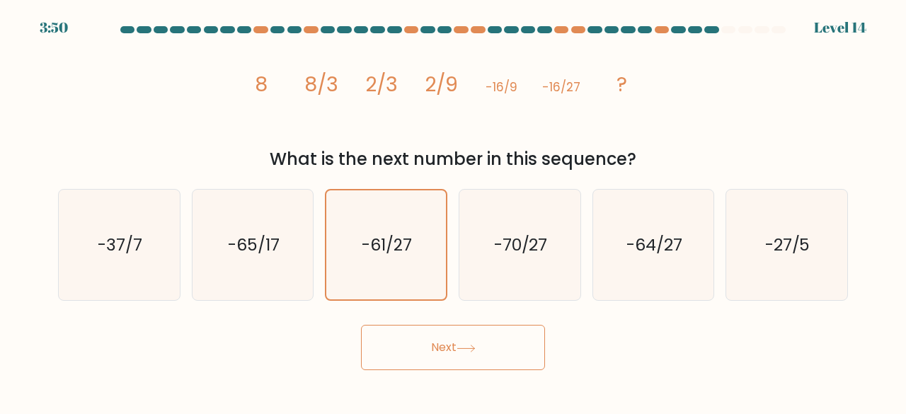
click at [460, 341] on button "Next" at bounding box center [453, 347] width 184 height 45
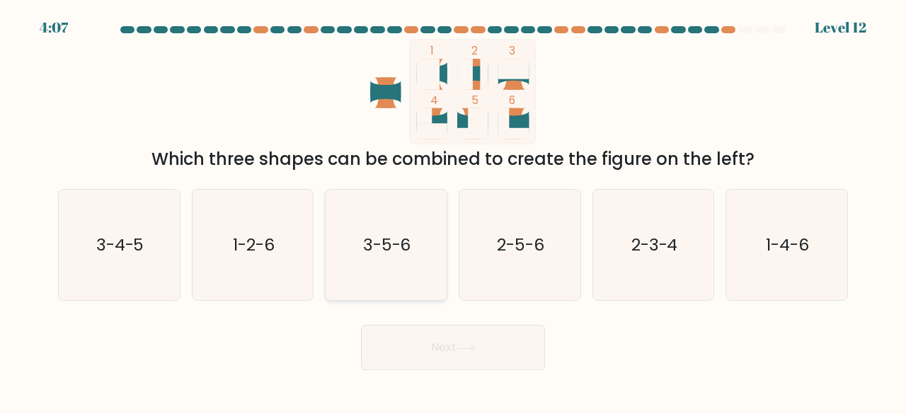
click at [376, 260] on icon "3-5-6" at bounding box center [386, 245] width 111 height 111
click at [453, 211] on input "c. 3-5-6" at bounding box center [453, 209] width 1 height 4
radio input "true"
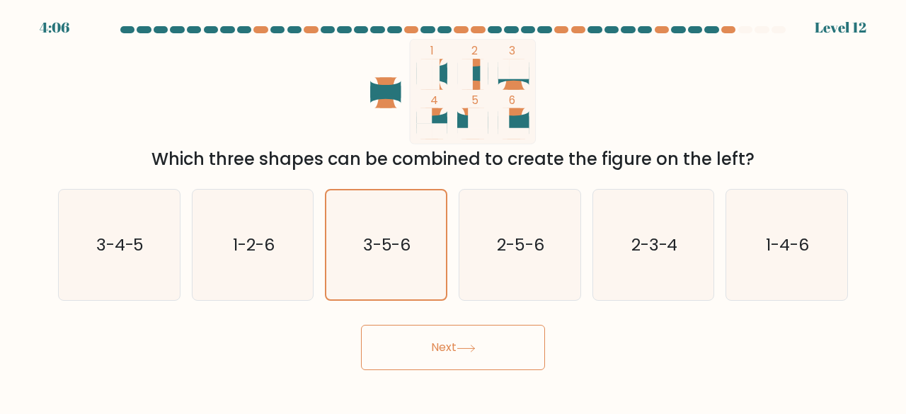
click at [508, 356] on button "Next" at bounding box center [453, 347] width 184 height 45
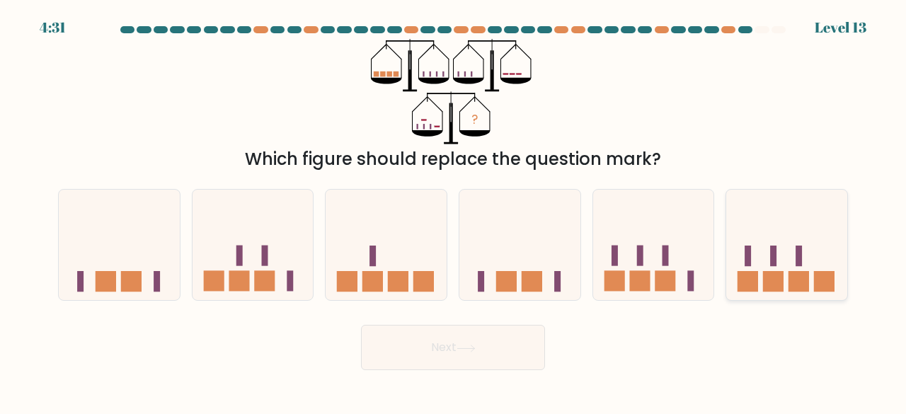
click at [792, 251] on icon at bounding box center [787, 245] width 121 height 100
click at [454, 211] on input "f." at bounding box center [453, 209] width 1 height 4
radio input "true"
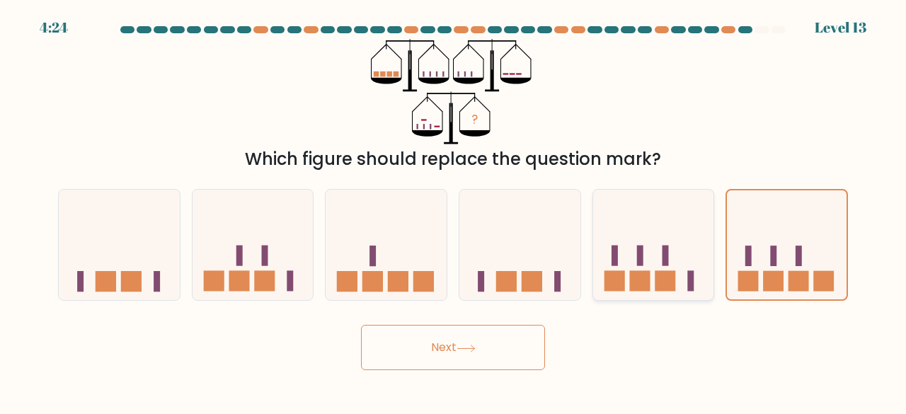
click at [690, 243] on icon at bounding box center [653, 245] width 121 height 100
click at [454, 211] on input "e." at bounding box center [453, 209] width 1 height 4
radio input "true"
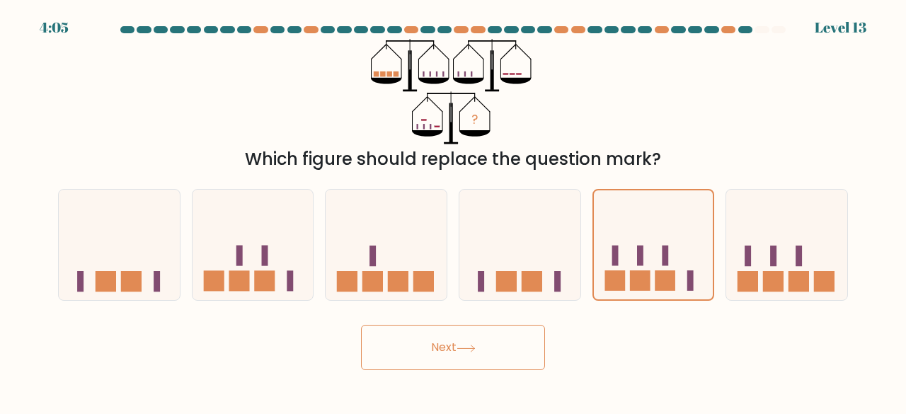
click at [435, 339] on button "Next" at bounding box center [453, 347] width 184 height 45
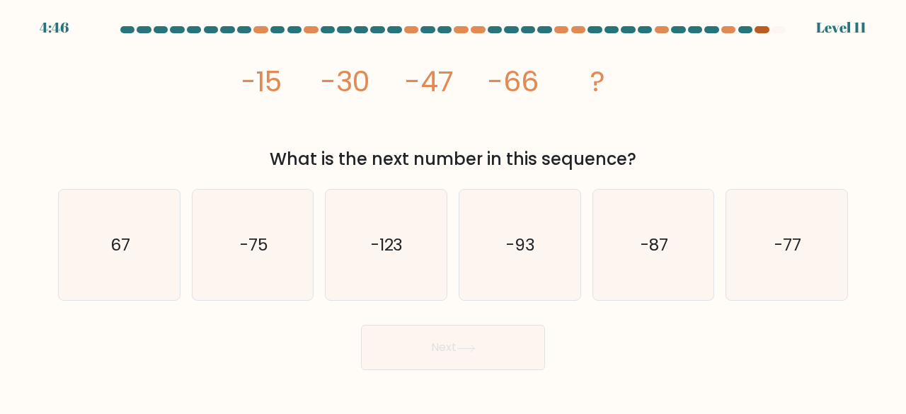
click at [761, 31] on div at bounding box center [762, 29] width 14 height 7
click at [644, 269] on icon "-87" at bounding box center [653, 245] width 111 height 111
click at [454, 211] on input "e. -87" at bounding box center [453, 209] width 1 height 4
radio input "true"
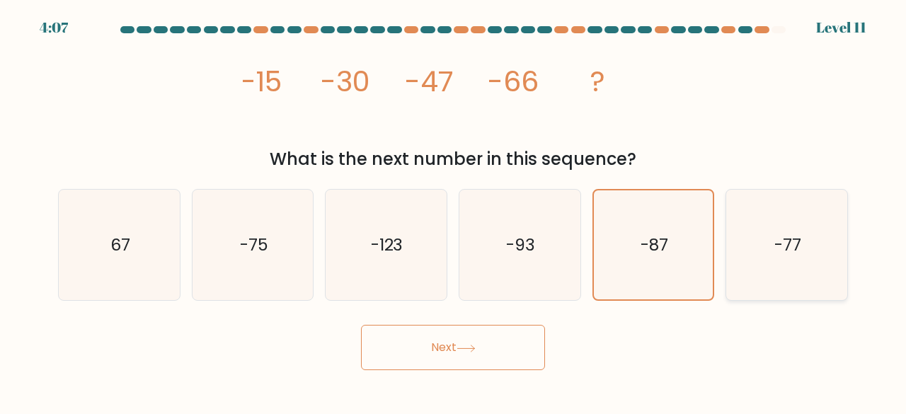
click at [773, 240] on icon "-77" at bounding box center [787, 245] width 111 height 111
click at [454, 211] on input "f. -77" at bounding box center [453, 209] width 1 height 4
radio input "true"
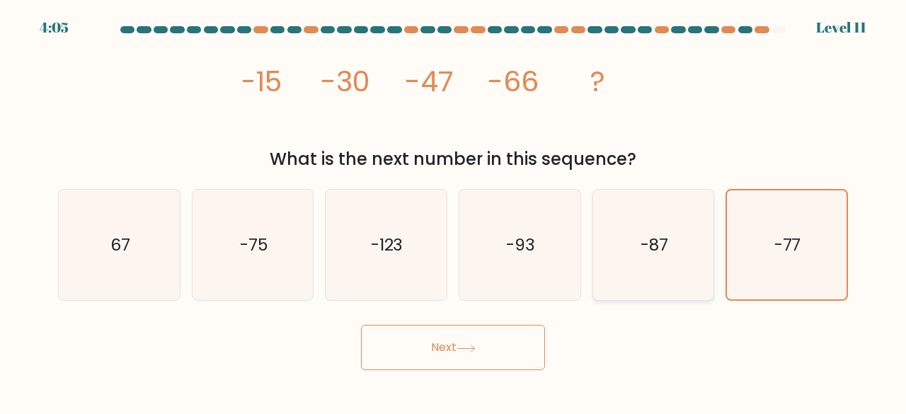
click at [656, 244] on text "-87" at bounding box center [655, 244] width 28 height 23
click at [454, 211] on input "e. -87" at bounding box center [453, 209] width 1 height 4
radio input "true"
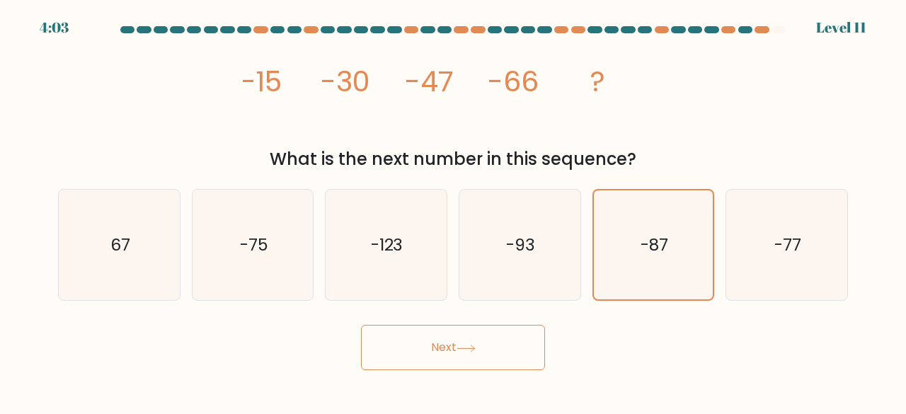
click at [446, 353] on button "Next" at bounding box center [453, 347] width 184 height 45
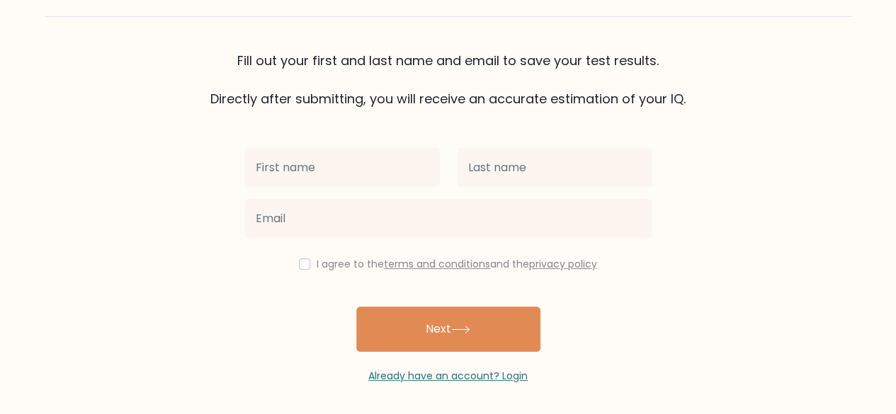
scroll to position [81, 0]
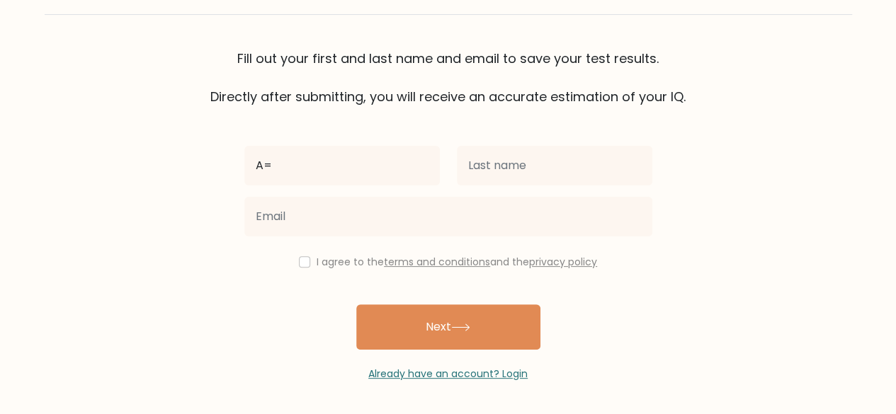
type input "A"
type input "SUBRHAMANYA"
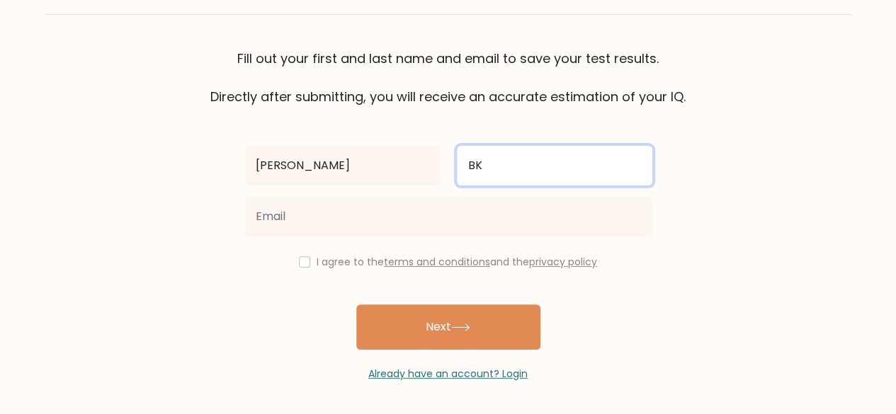
type input "BK"
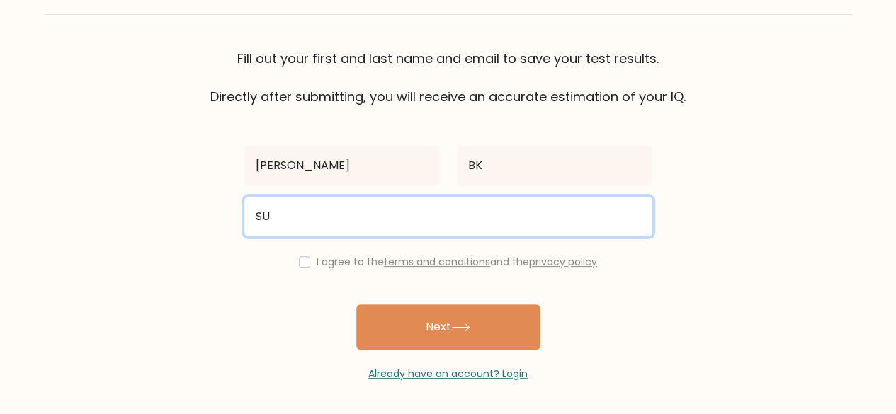
type input "subbubyse@gmail.com"
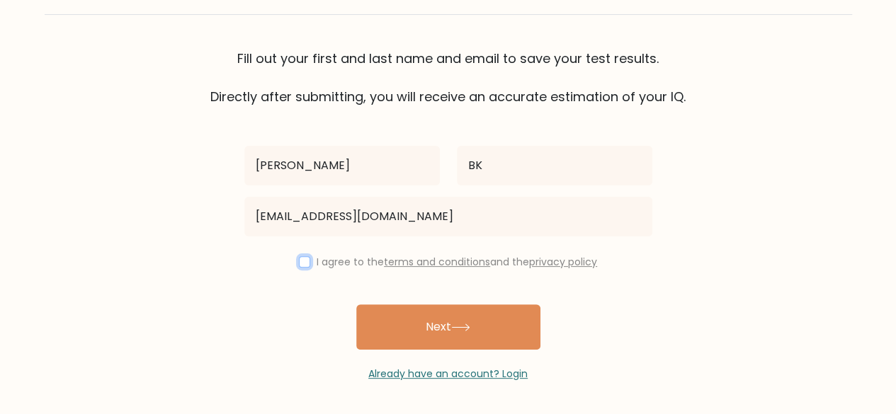
click at [305, 261] on input "checkbox" at bounding box center [304, 261] width 11 height 11
click at [299, 262] on input "checkbox" at bounding box center [304, 261] width 11 height 11
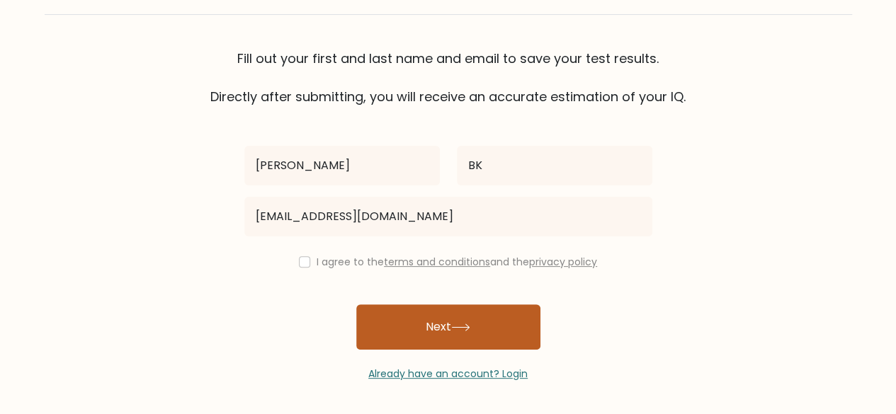
click at [431, 317] on button "Next" at bounding box center [448, 327] width 184 height 45
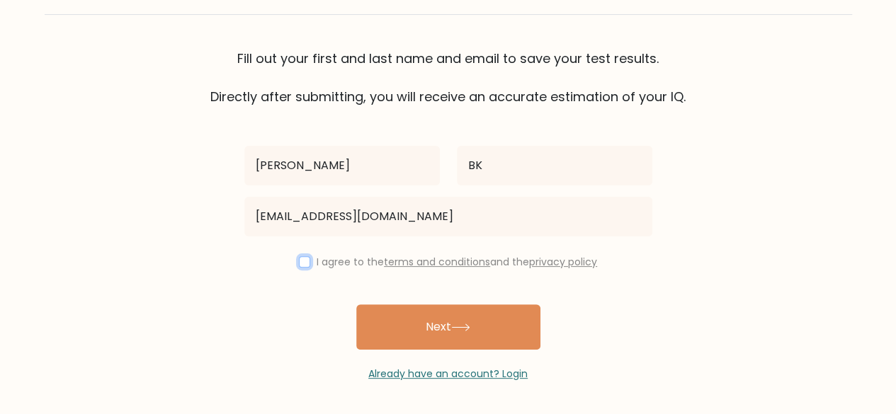
click at [302, 262] on input "checkbox" at bounding box center [304, 261] width 11 height 11
checkbox input "true"
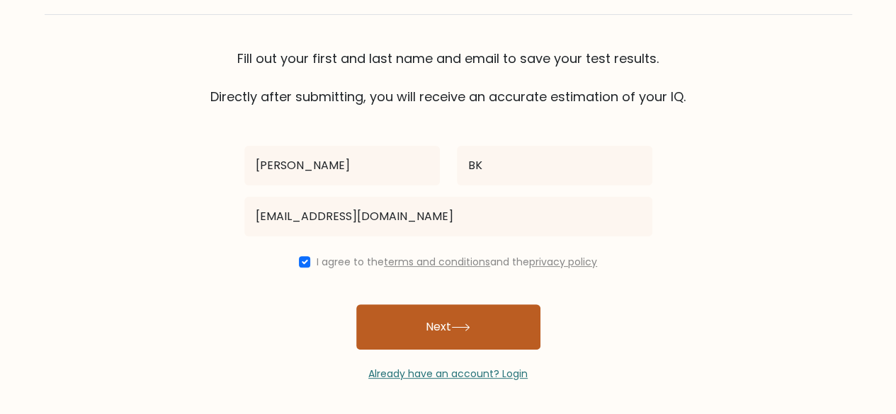
click at [450, 322] on button "Next" at bounding box center [448, 327] width 184 height 45
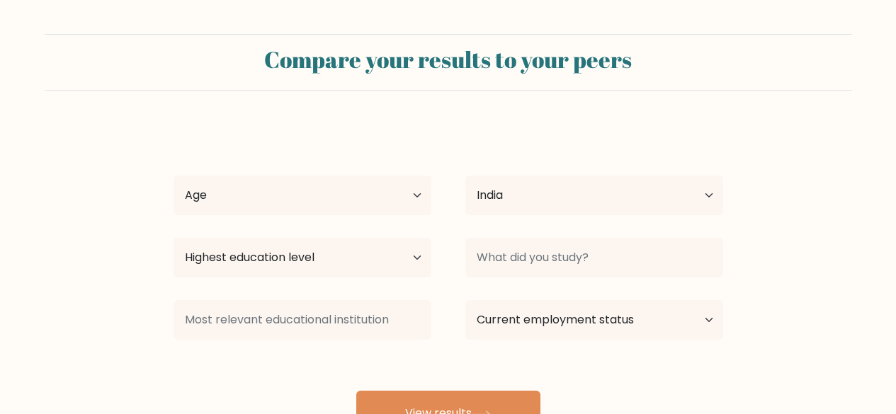
select select "IN"
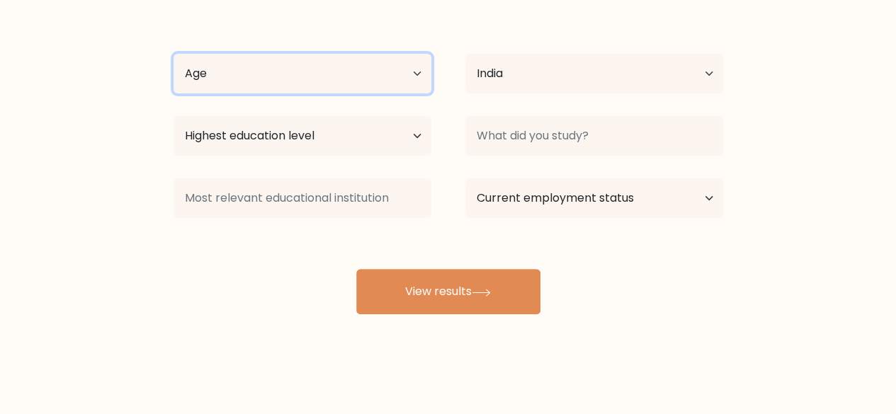
click at [314, 67] on select "Age Under 18 years old 18-24 years old 25-34 years old 35-44 years old 45-54 ye…" at bounding box center [303, 74] width 258 height 40
select select "25_34"
click at [174, 54] on select "Age Under 18 years old 18-24 years old 25-34 years old 35-44 years old 45-54 ye…" at bounding box center [303, 74] width 258 height 40
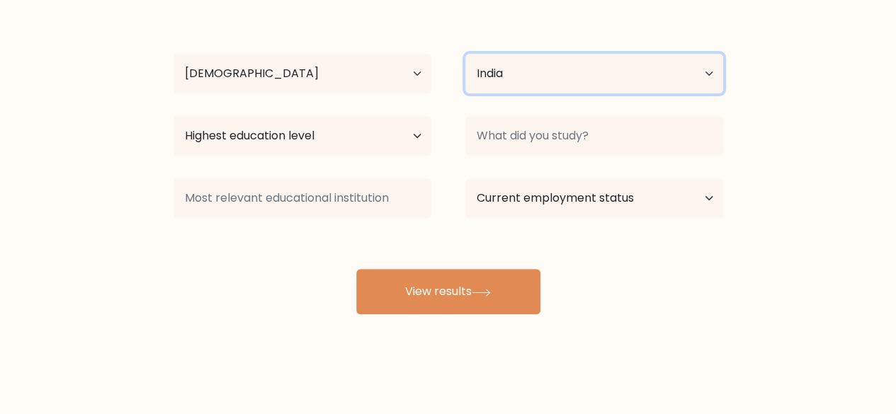
click at [531, 62] on select "Country Afghanistan Albania Algeria American Samoa Andorra Angola Anguilla Anta…" at bounding box center [594, 74] width 258 height 40
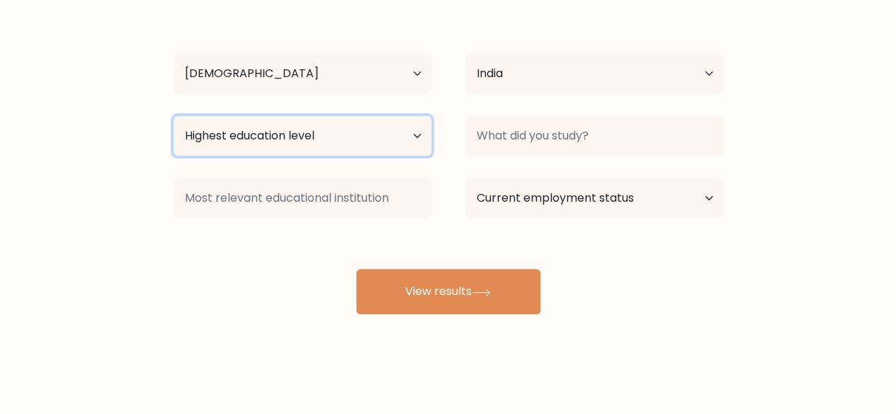
click at [362, 130] on select "Highest education level No schooling Primary Lower Secondary Upper Secondary Oc…" at bounding box center [303, 136] width 258 height 40
select select "bachelors_degree"
click at [174, 116] on select "Highest education level No schooling Primary Lower Secondary Upper Secondary Oc…" at bounding box center [303, 136] width 258 height 40
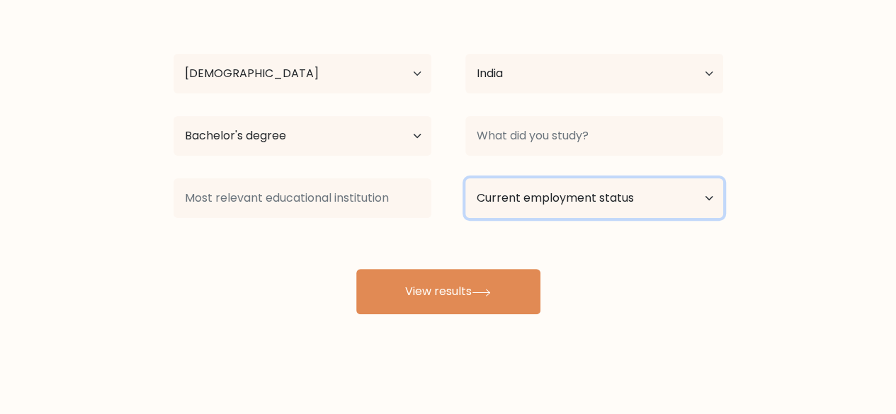
click at [620, 191] on select "Current employment status Employed Student Retired Other / prefer not to answer" at bounding box center [594, 198] width 258 height 40
select select "employed"
click at [465, 178] on select "Current employment status Employed Student Retired Other / prefer not to answer" at bounding box center [594, 198] width 258 height 40
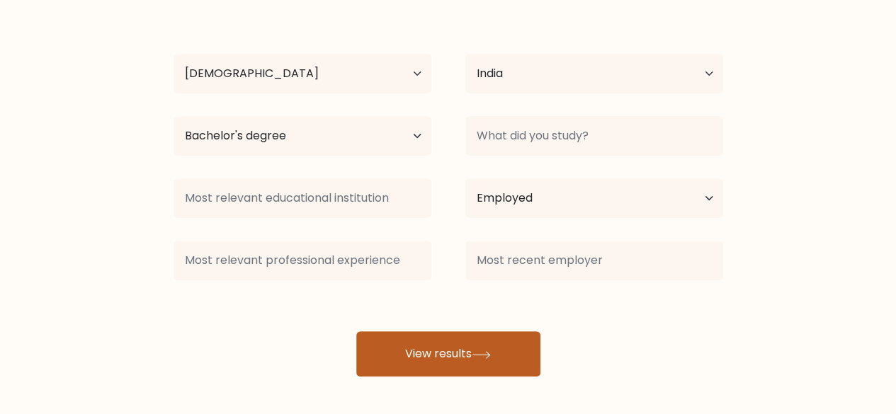
click at [413, 372] on button "View results" at bounding box center [448, 353] width 184 height 45
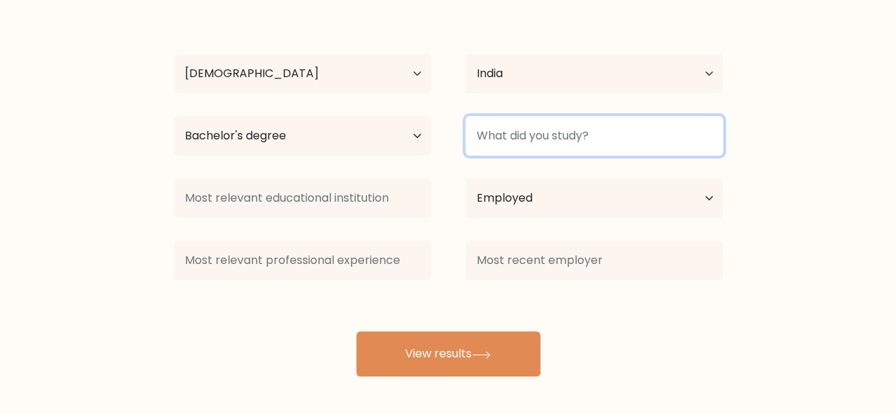
click at [547, 139] on input at bounding box center [594, 136] width 258 height 40
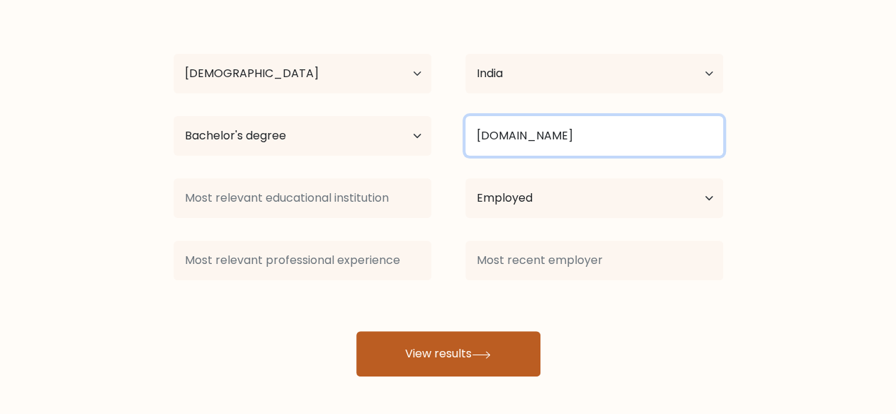
type input "B.COM"
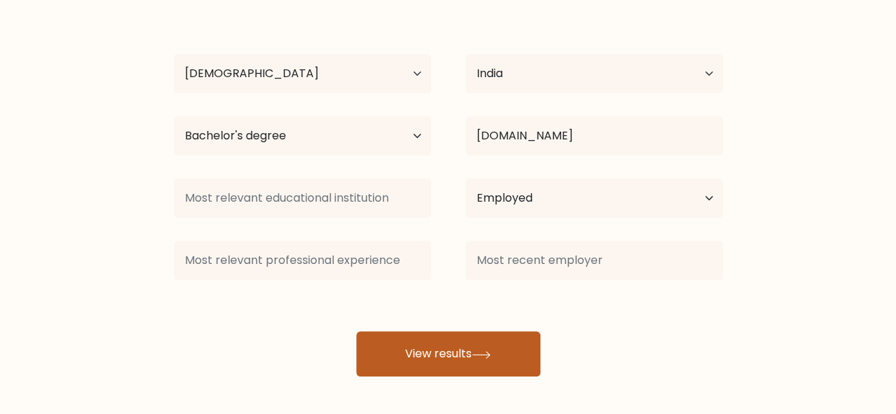
click at [457, 356] on button "View results" at bounding box center [448, 353] width 184 height 45
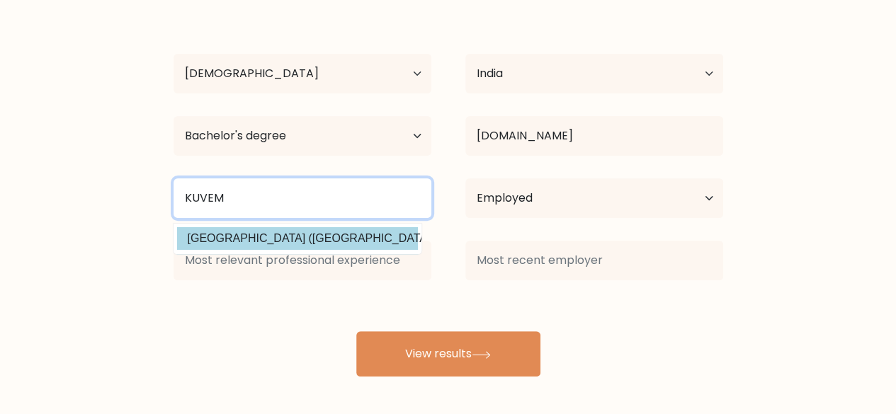
type input "KUVEM"
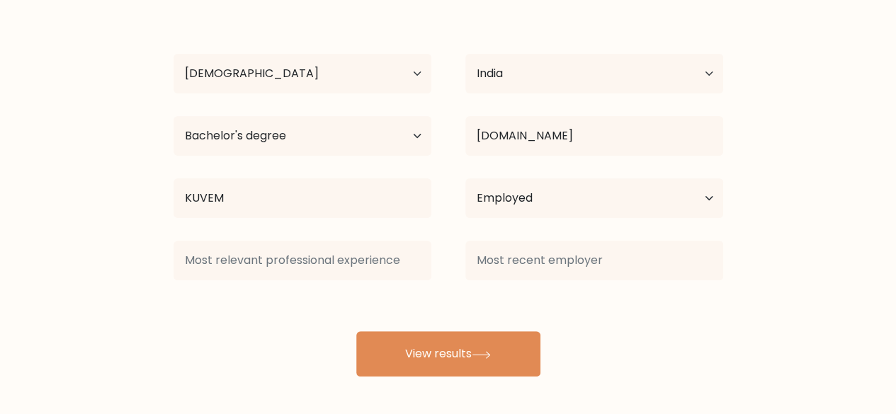
click at [273, 231] on div "SUBRHAMANYA BK Age Under 18 years old 18-24 years old 25-34 years old 35-44 yea…" at bounding box center [448, 190] width 567 height 374
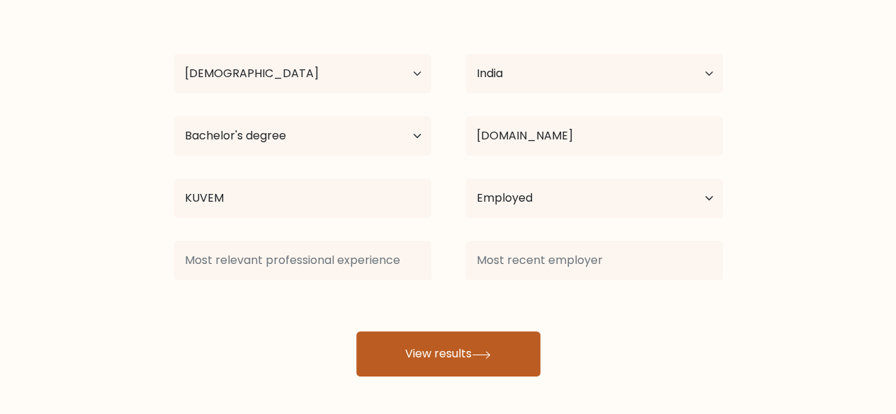
click at [414, 353] on button "View results" at bounding box center [448, 353] width 184 height 45
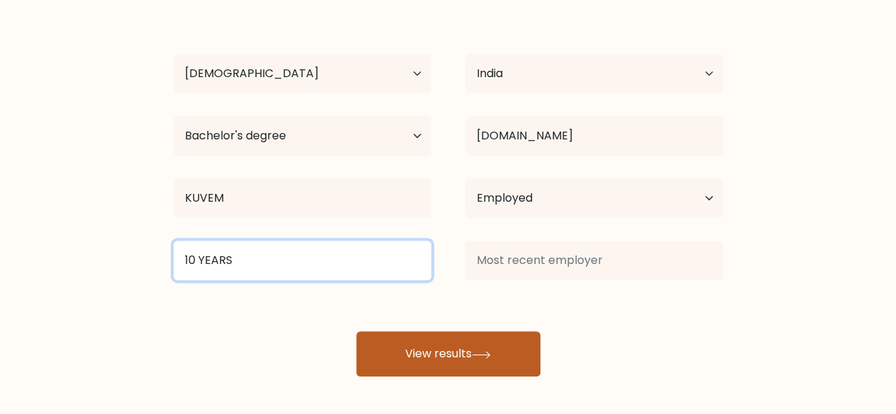
type input "10 YEARS"
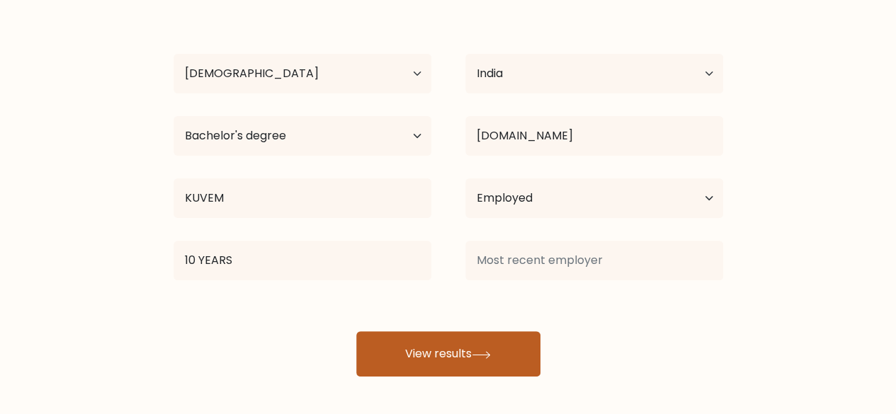
click at [443, 372] on button "View results" at bounding box center [448, 353] width 184 height 45
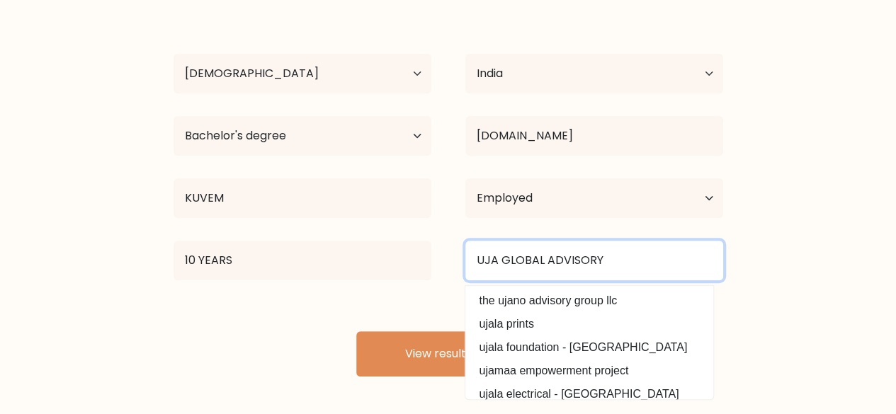
type input "UJA GLOBAL ADVISORY"
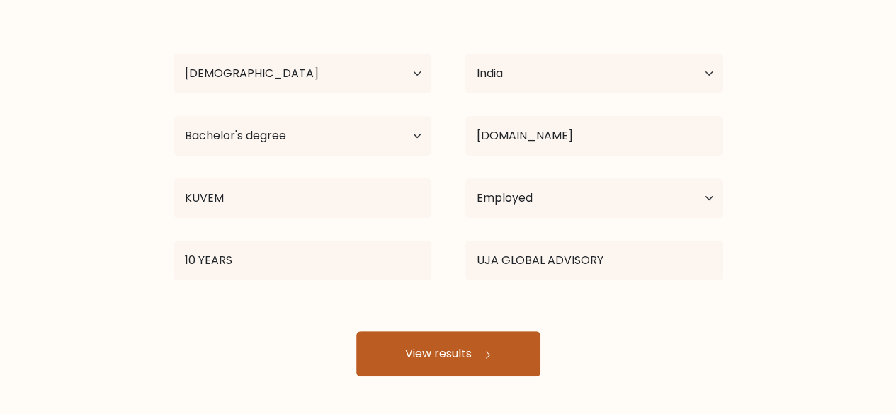
click at [470, 353] on button "View results" at bounding box center [448, 353] width 184 height 45
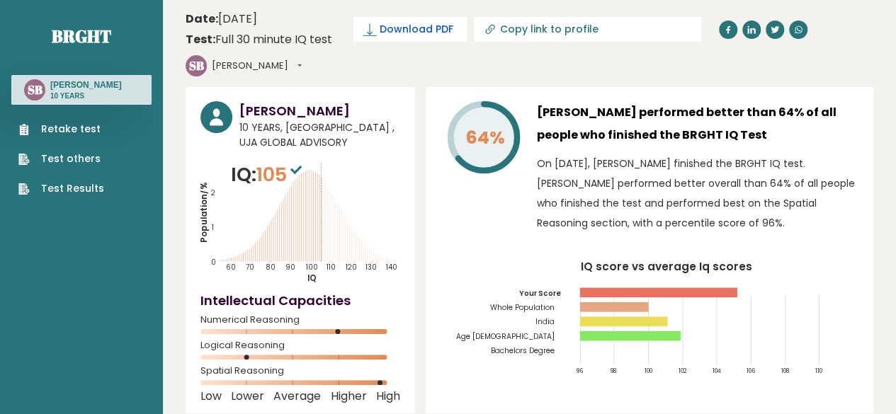
click at [391, 32] on span "Download PDF" at bounding box center [417, 29] width 74 height 15
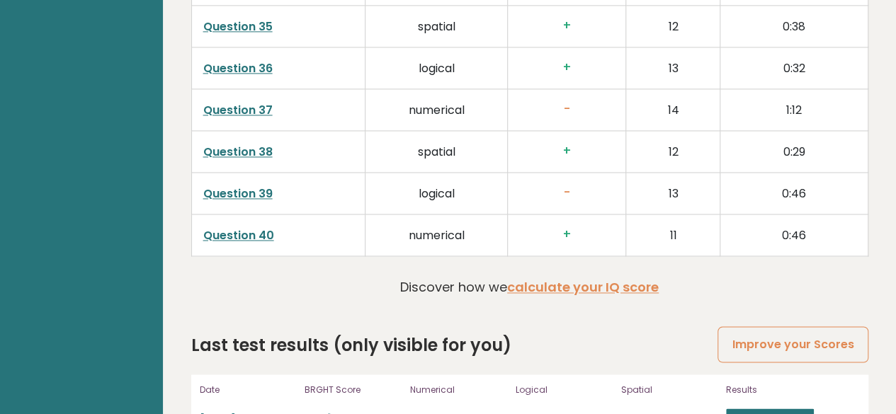
scroll to position [3728, 0]
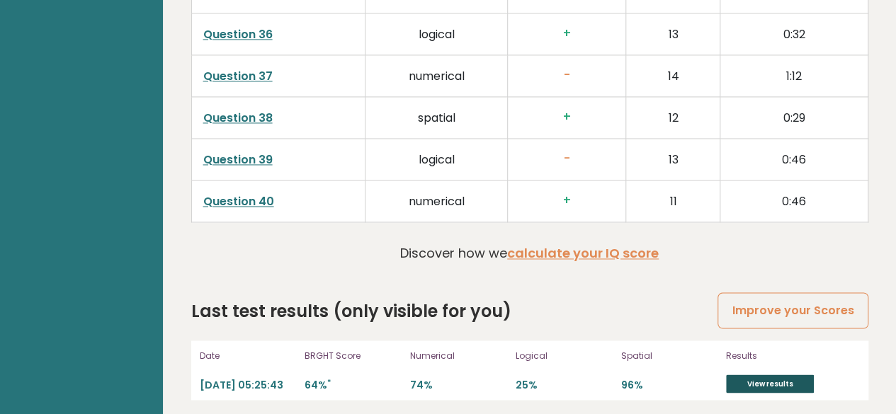
click at [738, 375] on link "View results" at bounding box center [770, 384] width 88 height 18
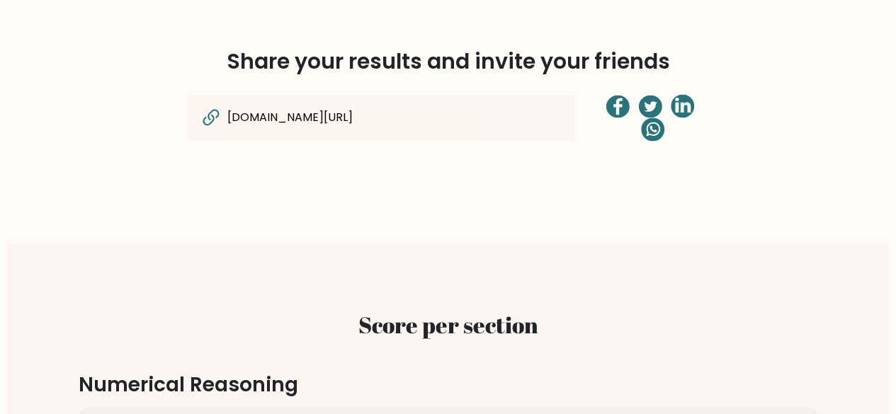
scroll to position [1088, 0]
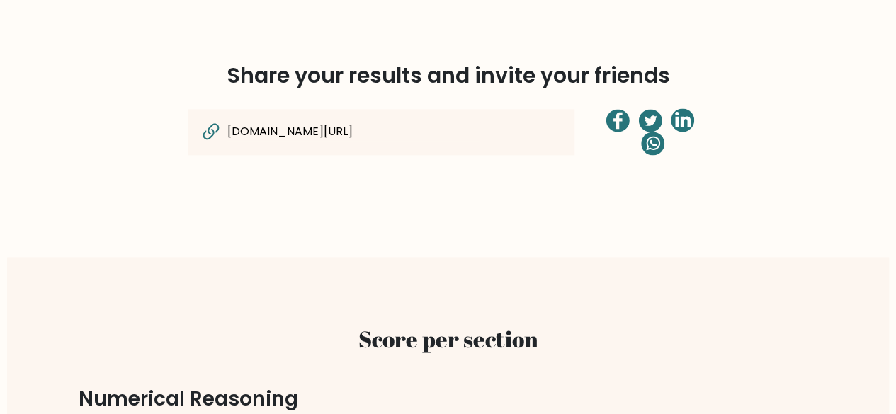
click at [645, 140] on circle at bounding box center [652, 143] width 23 height 23
